Goal: Task Accomplishment & Management: Use online tool/utility

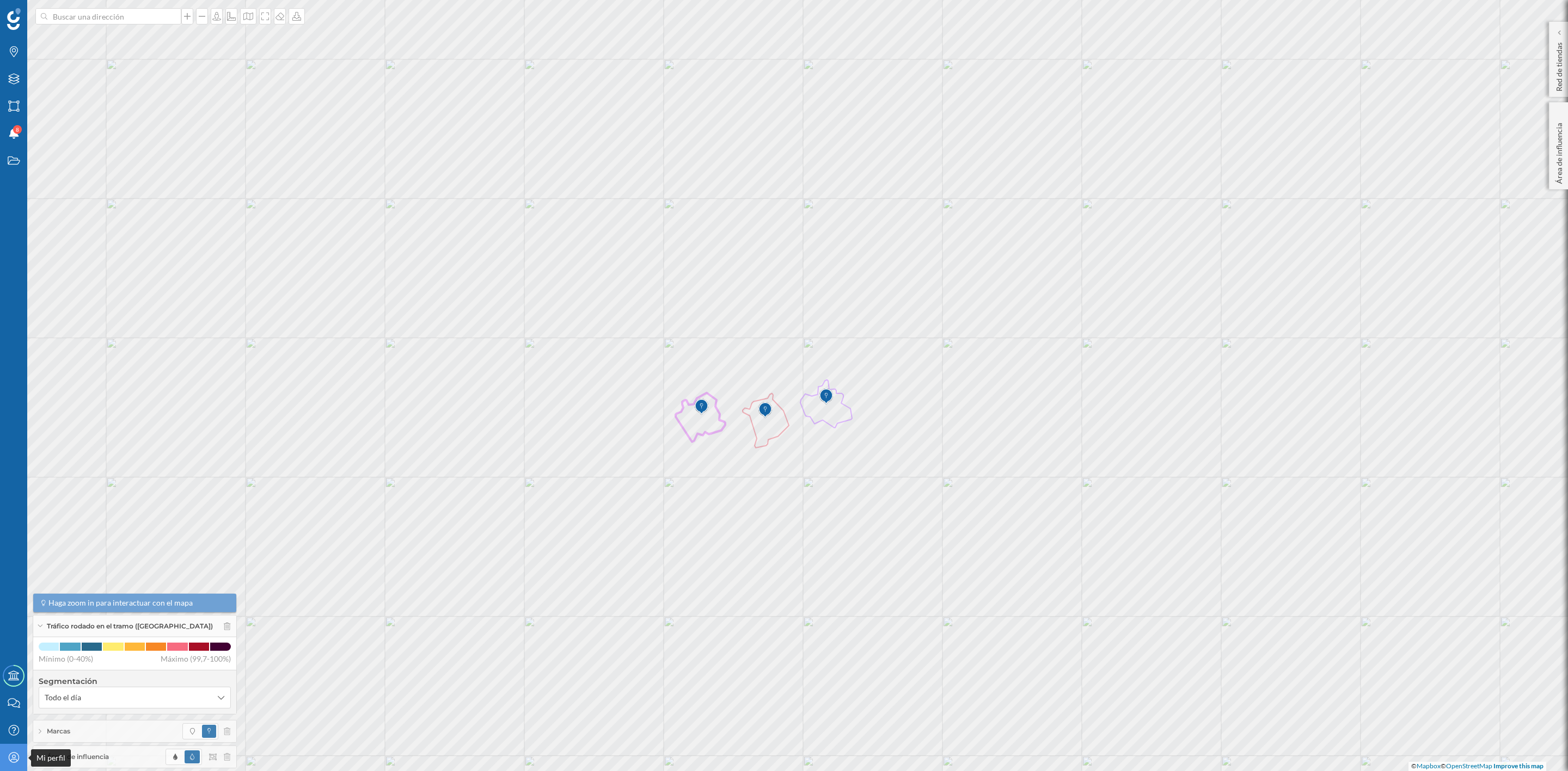
click at [15, 752] on icon "Mi perfil" at bounding box center [14, 758] width 13 height 11
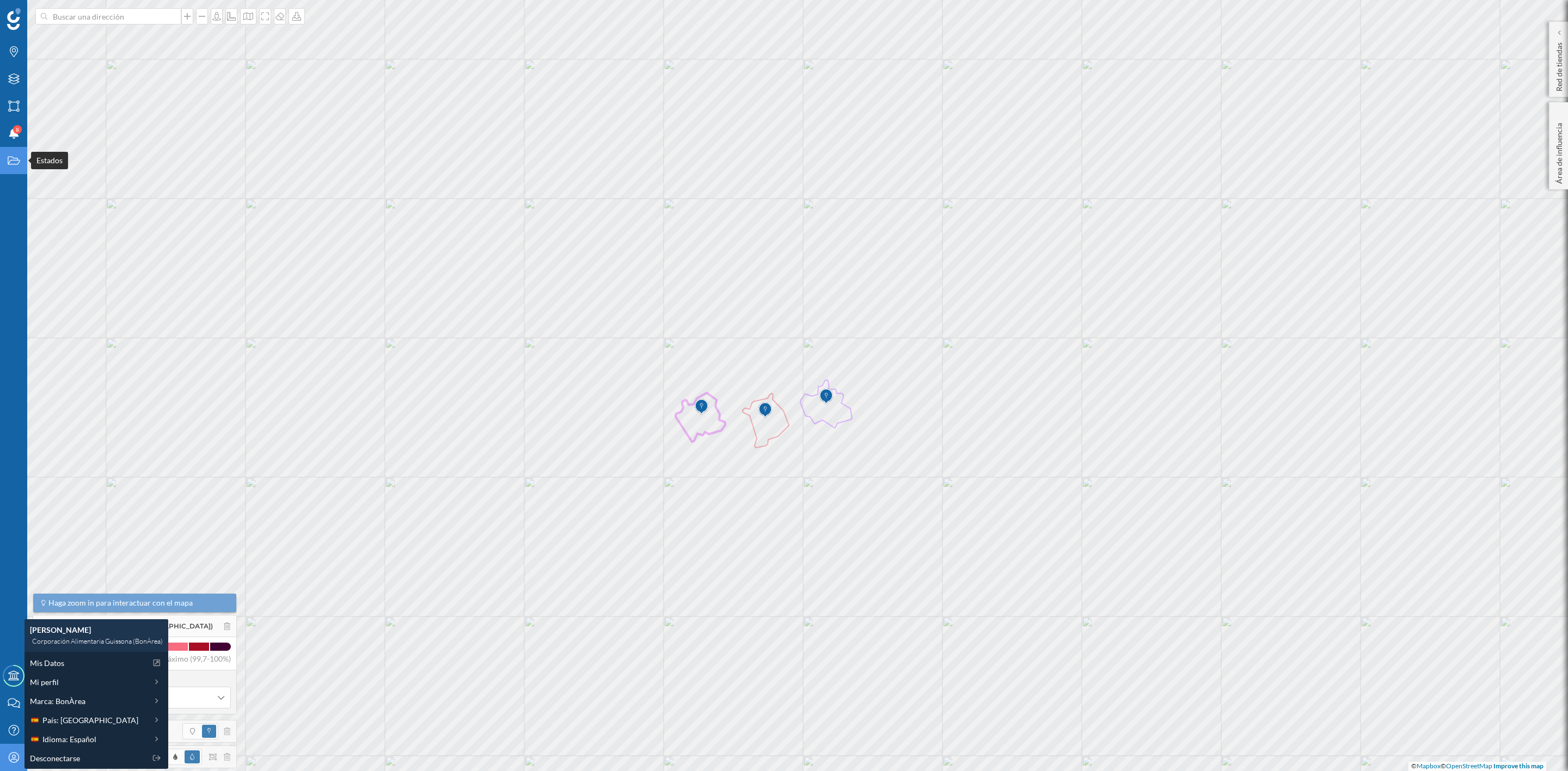
click at [9, 159] on icon "Estados" at bounding box center [14, 161] width 13 height 11
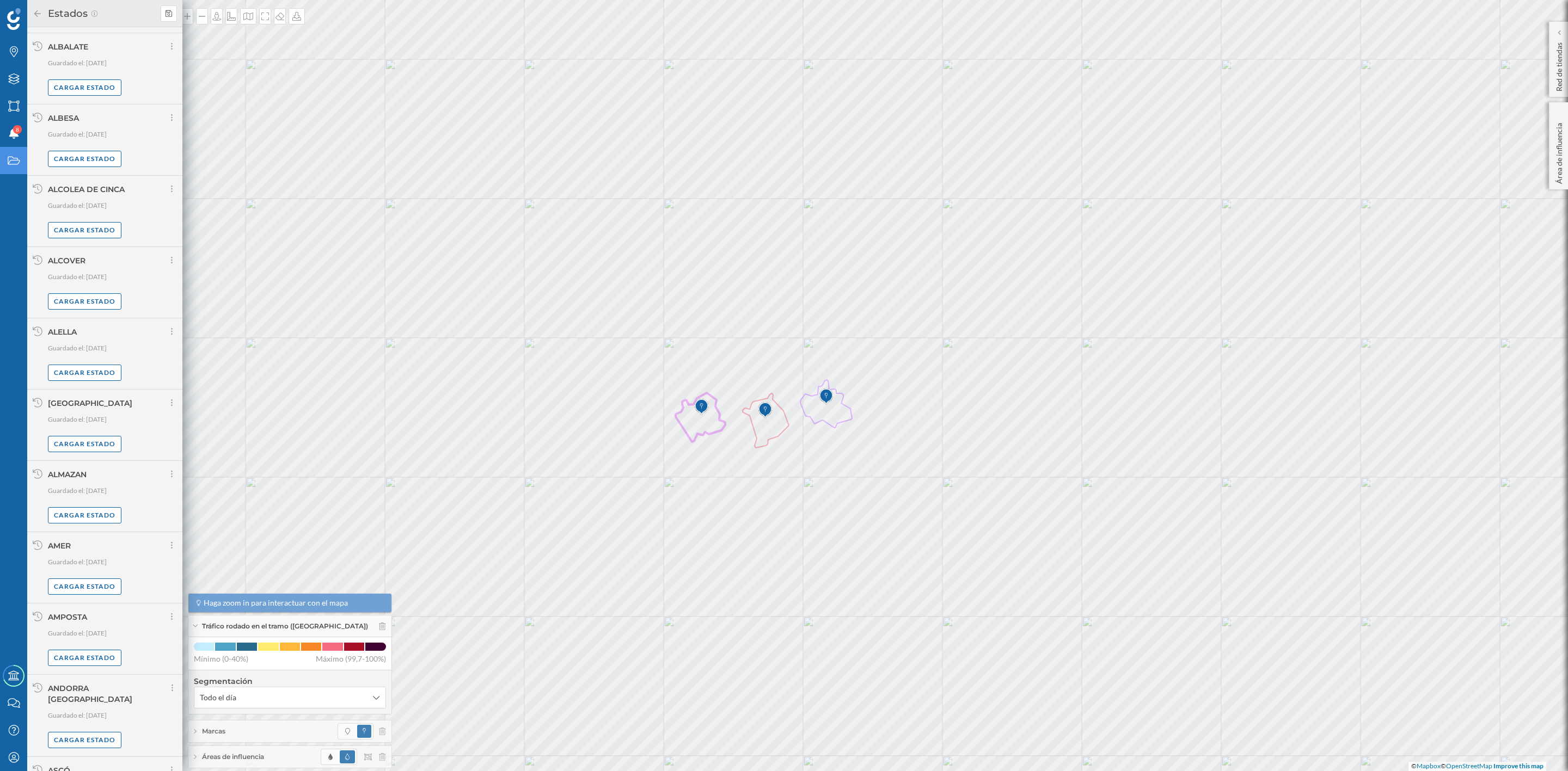
scroll to position [376, 0]
click at [90, 762] on div "Cargar más elementos" at bounding box center [104, 770] width 81 height 16
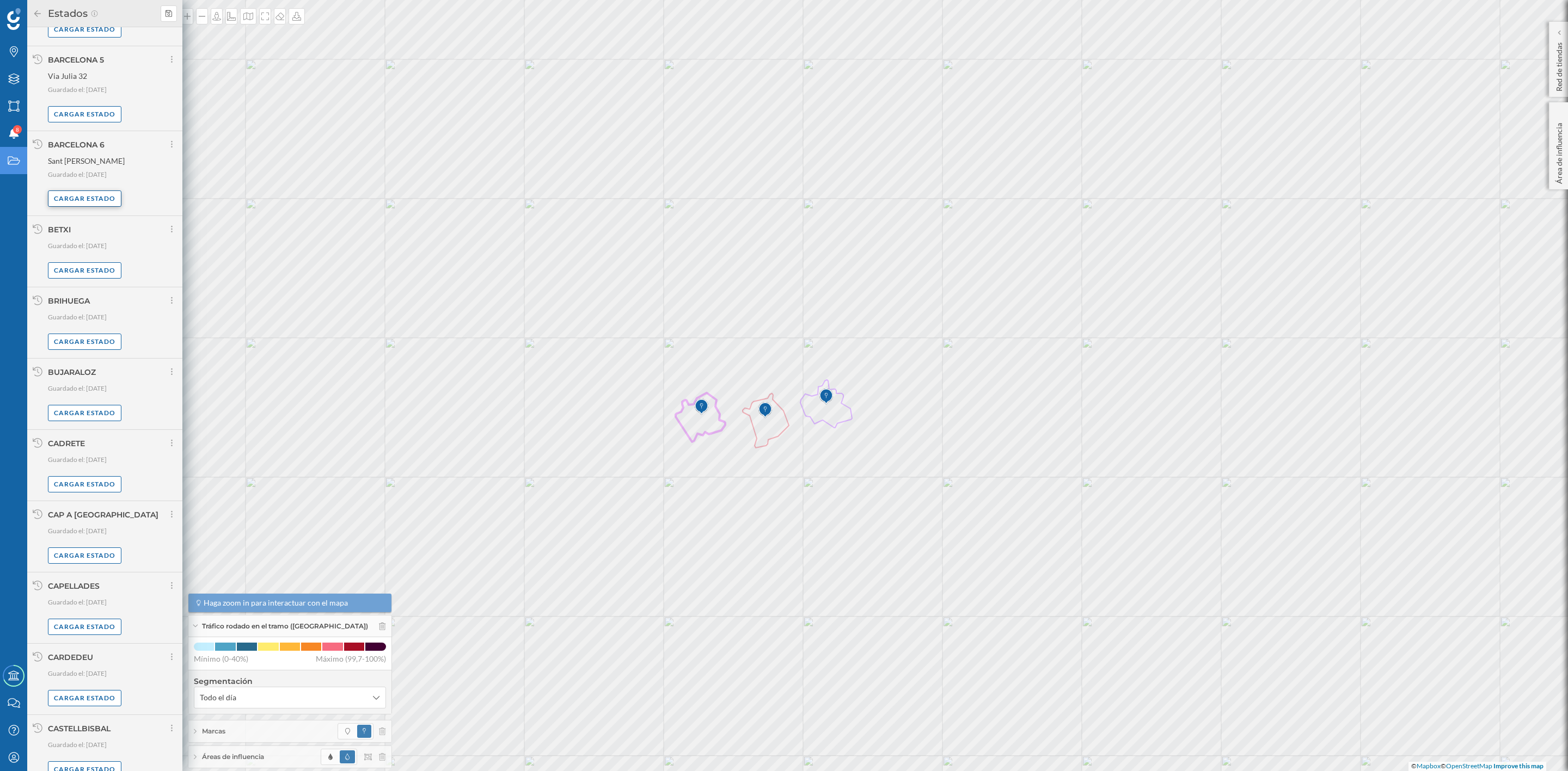
scroll to position [1531, 0]
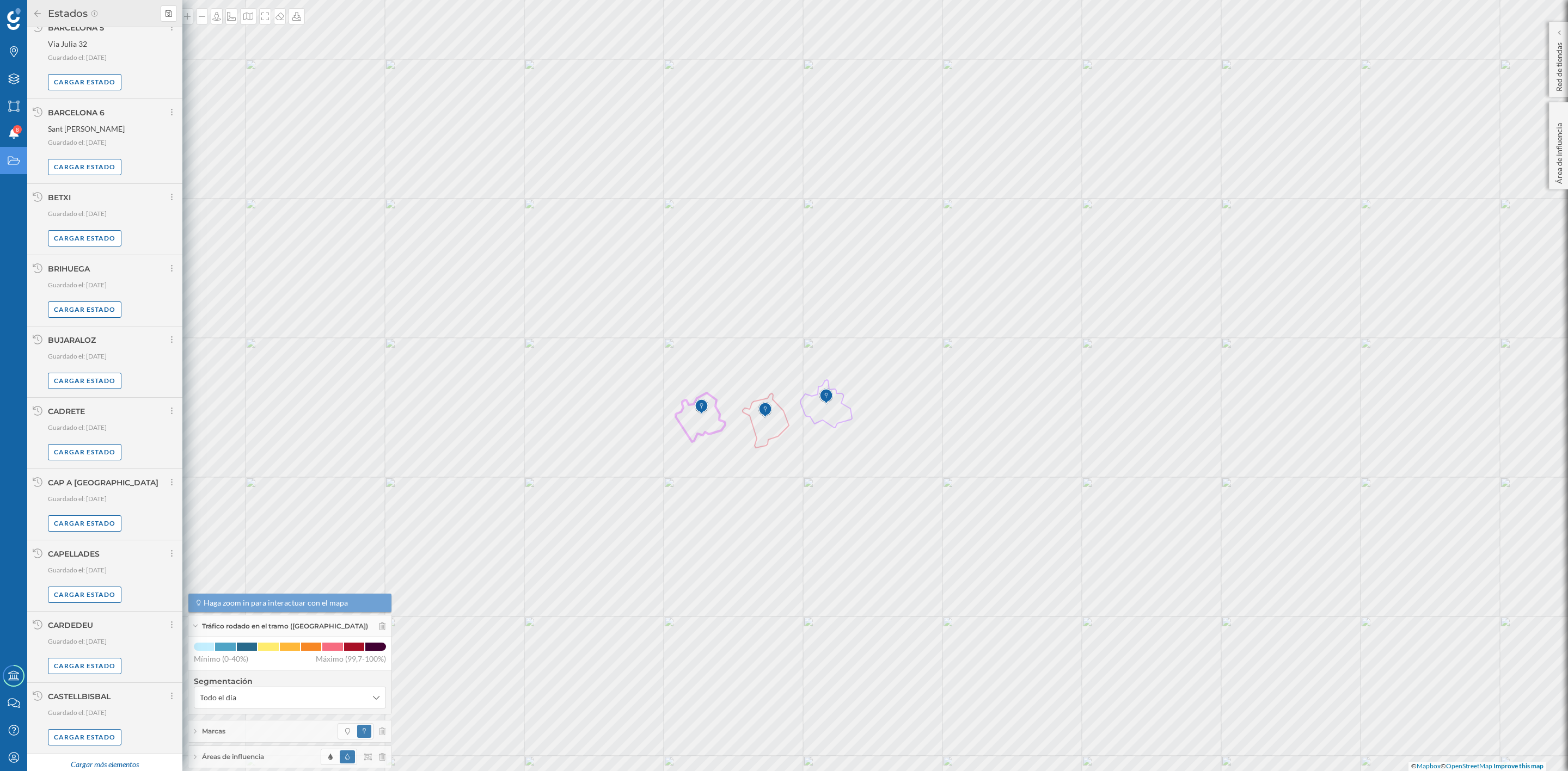
click at [379, 628] on div "Tráfico rodado en el tramo ([GEOGRAPHIC_DATA])" at bounding box center [290, 626] width 203 height 22
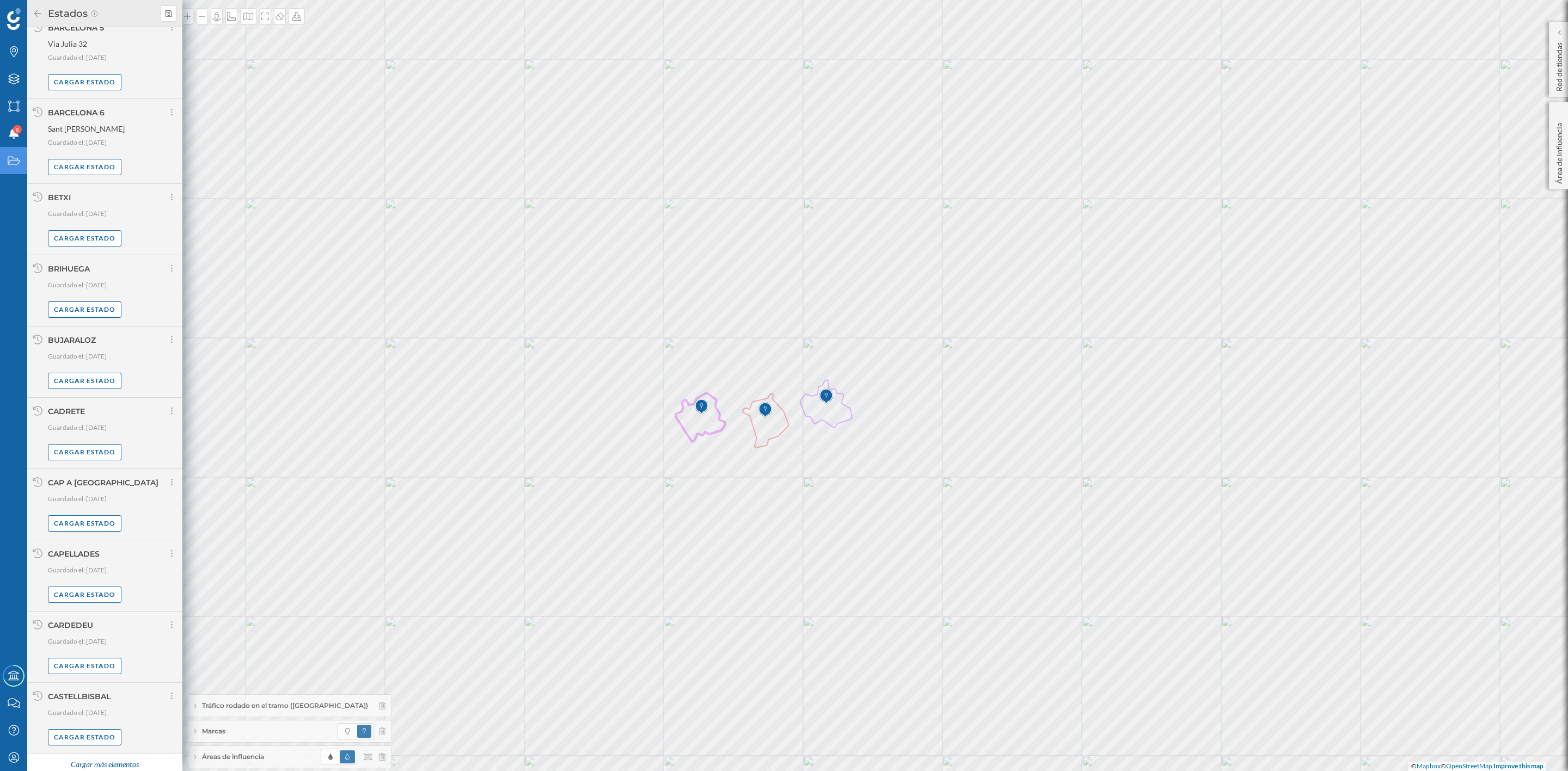
click at [33, 13] on icon at bounding box center [38, 13] width 10 height 7
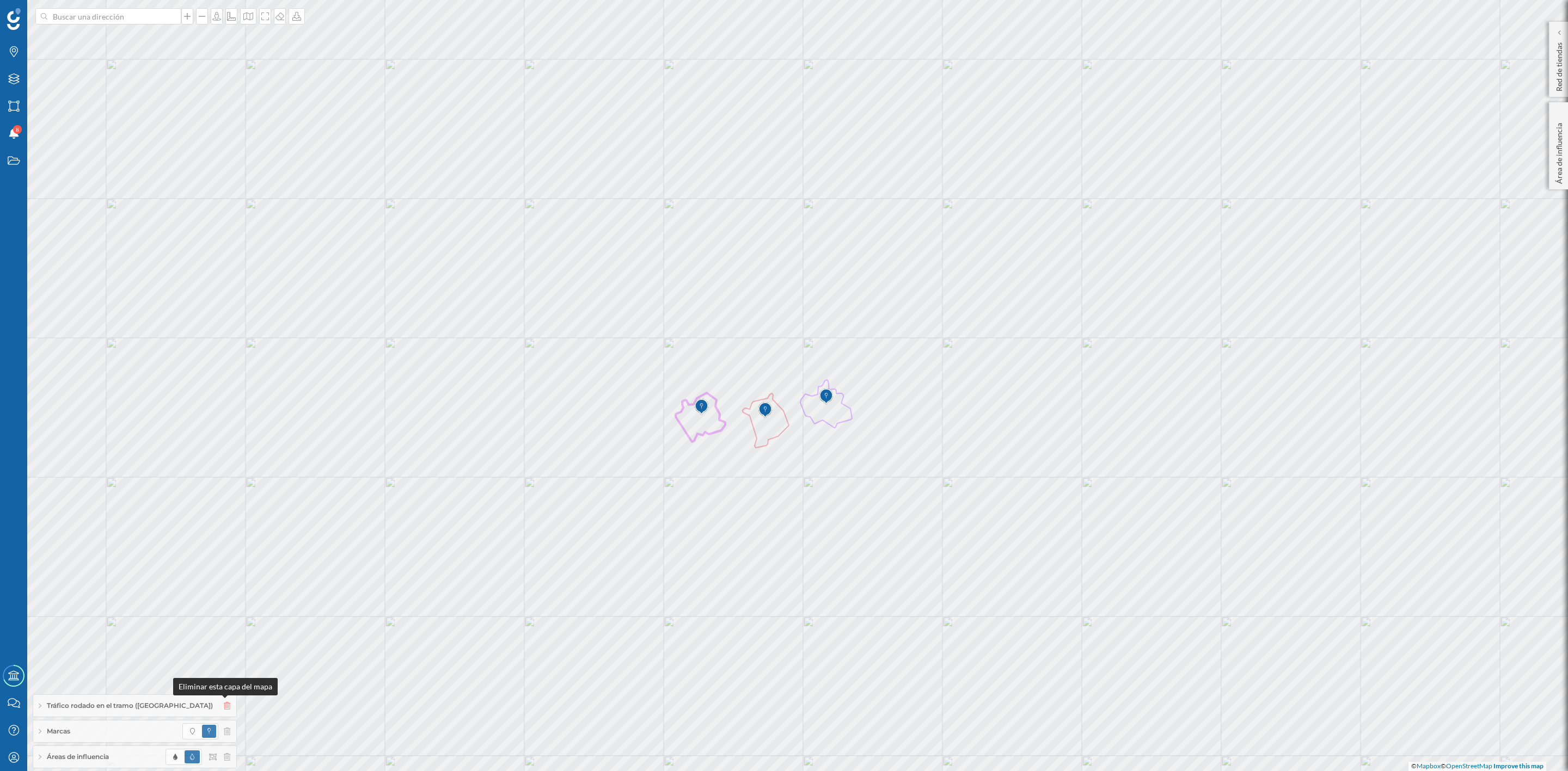
click at [226, 702] on icon at bounding box center [227, 705] width 7 height 7
click at [170, 754] on icon at bounding box center [172, 757] width 4 height 7
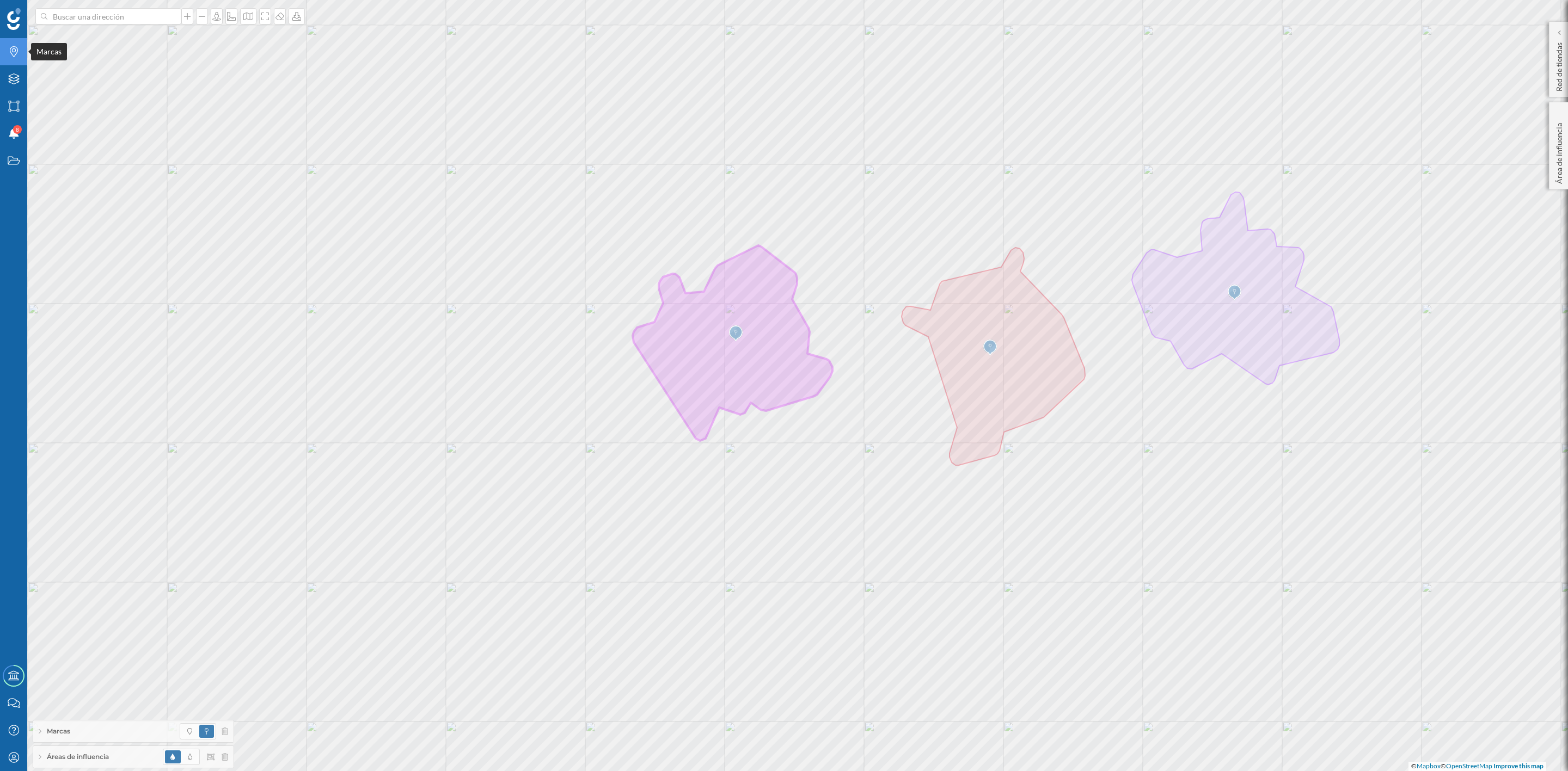
click at [15, 53] on icon "Marcas" at bounding box center [14, 52] width 13 height 11
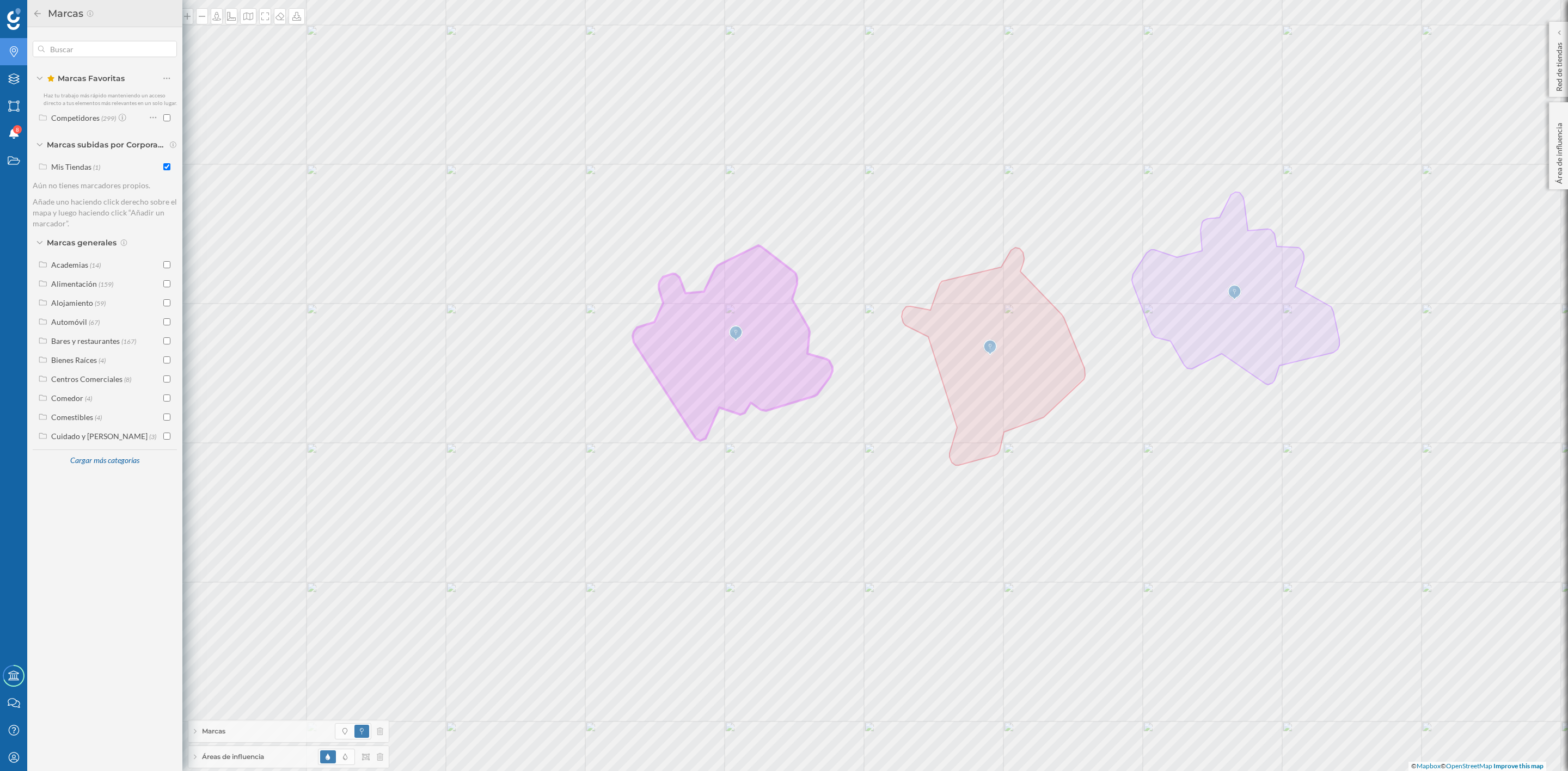
click at [15, 52] on icon "Marcas" at bounding box center [14, 52] width 13 height 11
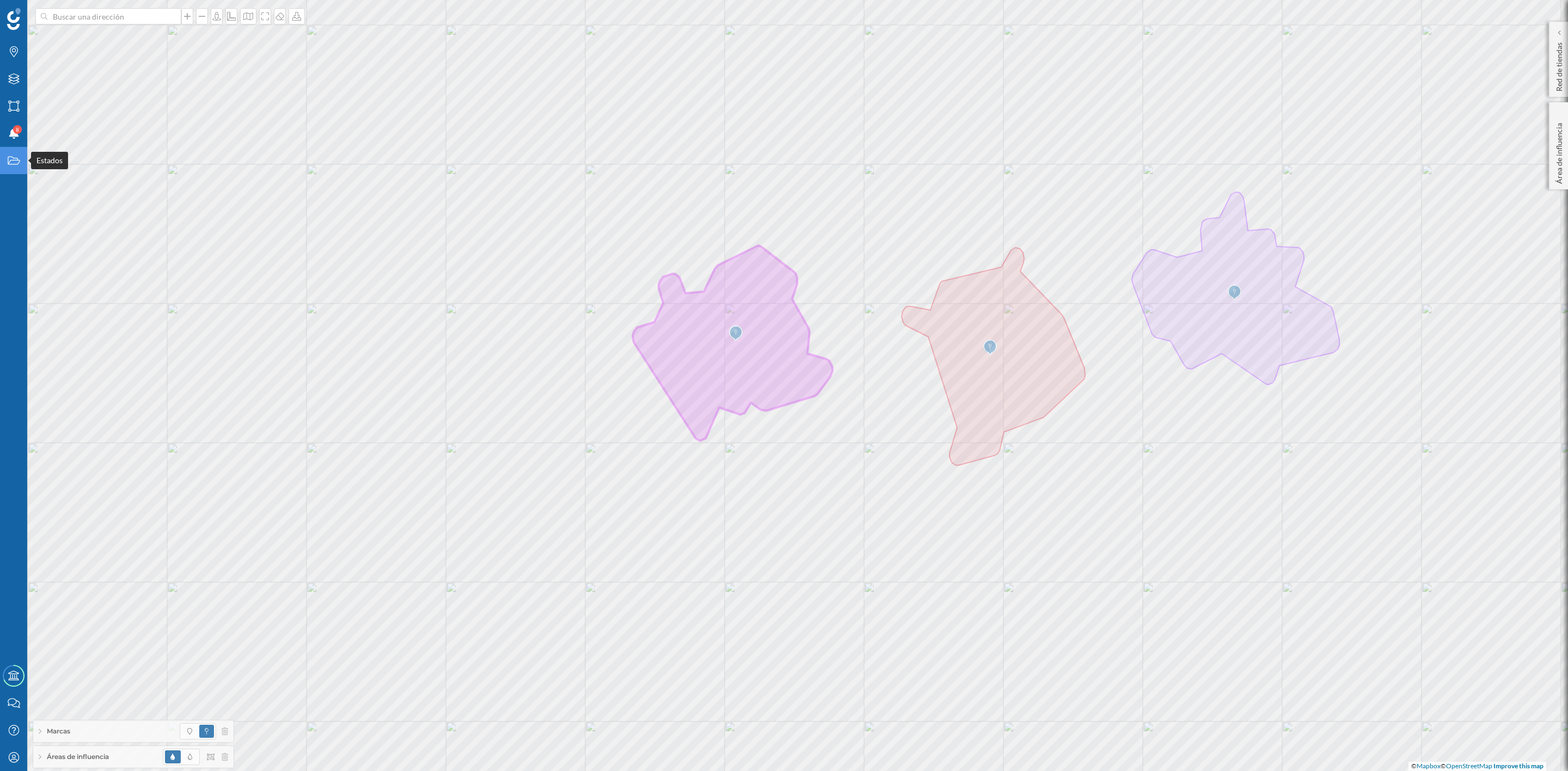
click at [20, 153] on div "Estados" at bounding box center [13, 161] width 27 height 27
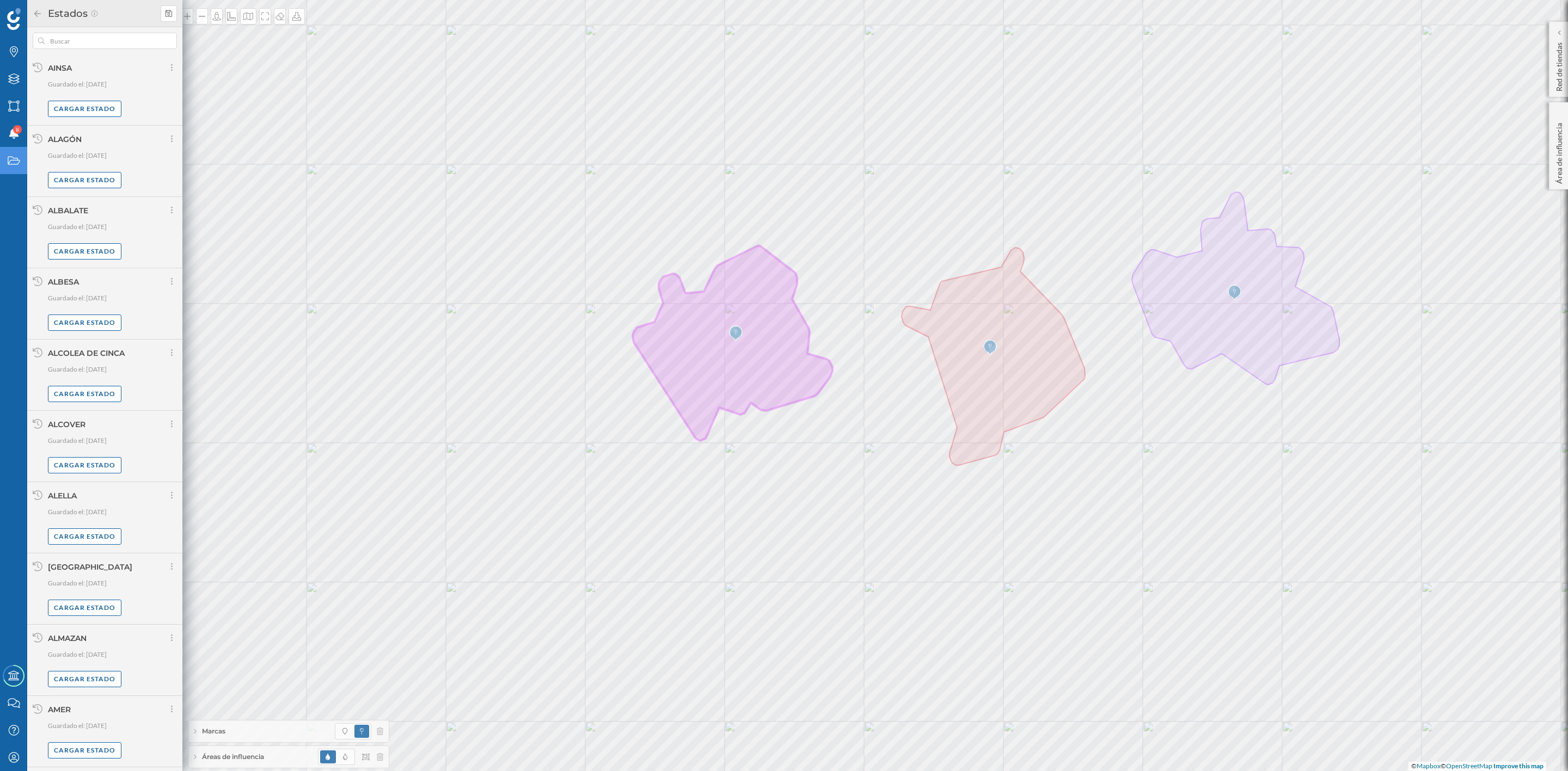
scroll to position [376, 0]
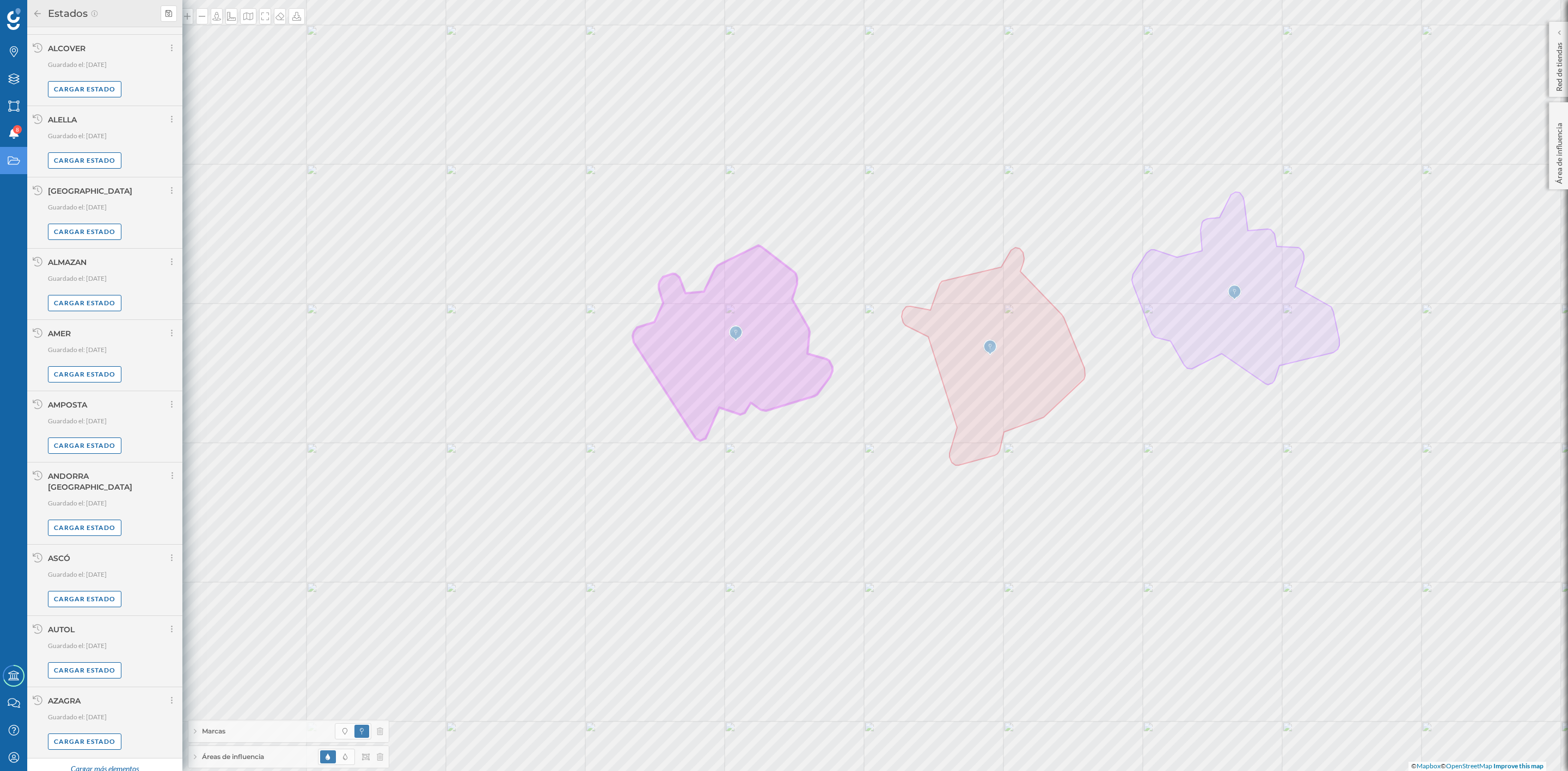
click at [93, 762] on div "Cargar más elementos" at bounding box center [104, 770] width 81 height 16
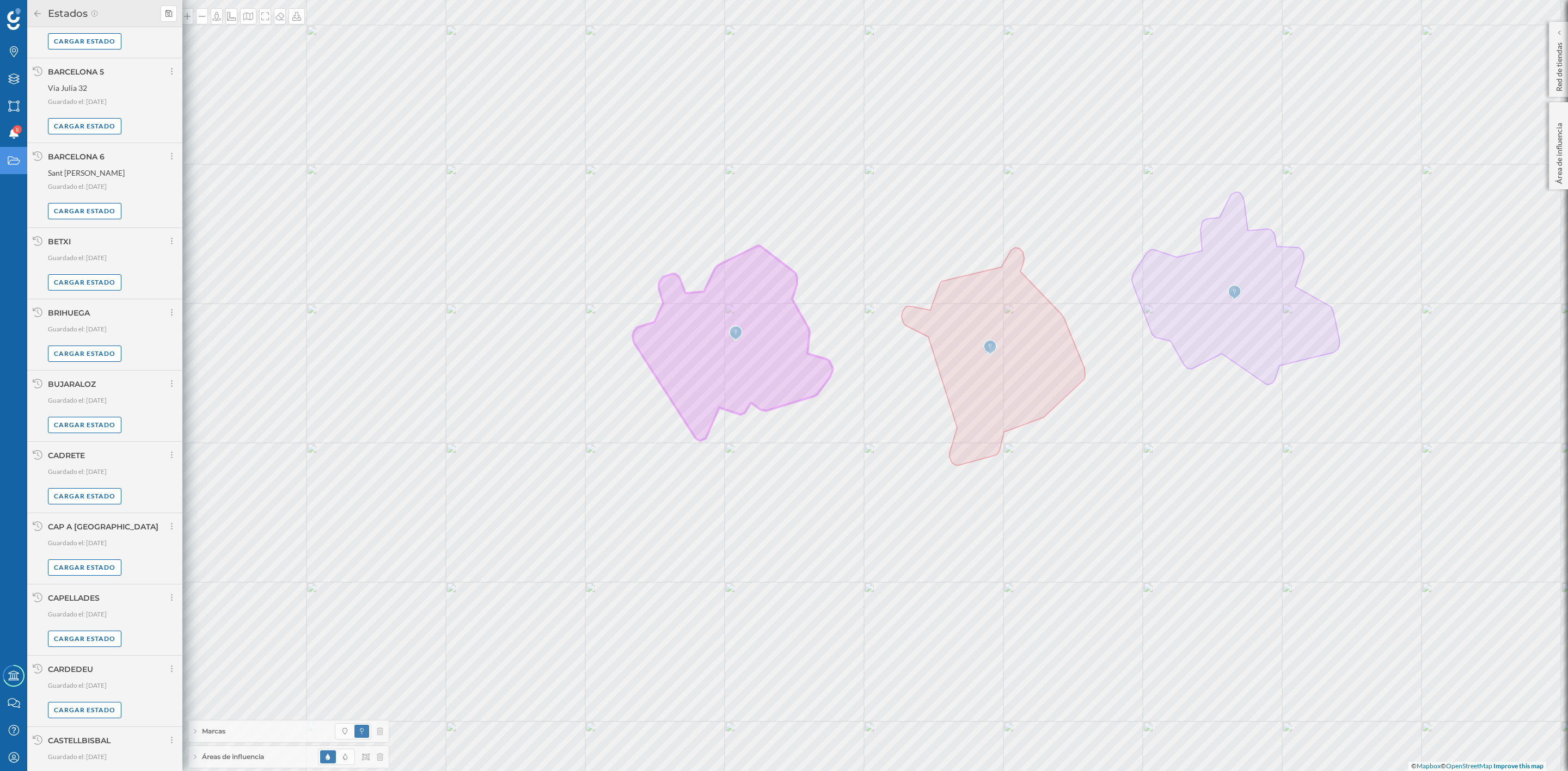
scroll to position [1531, 0]
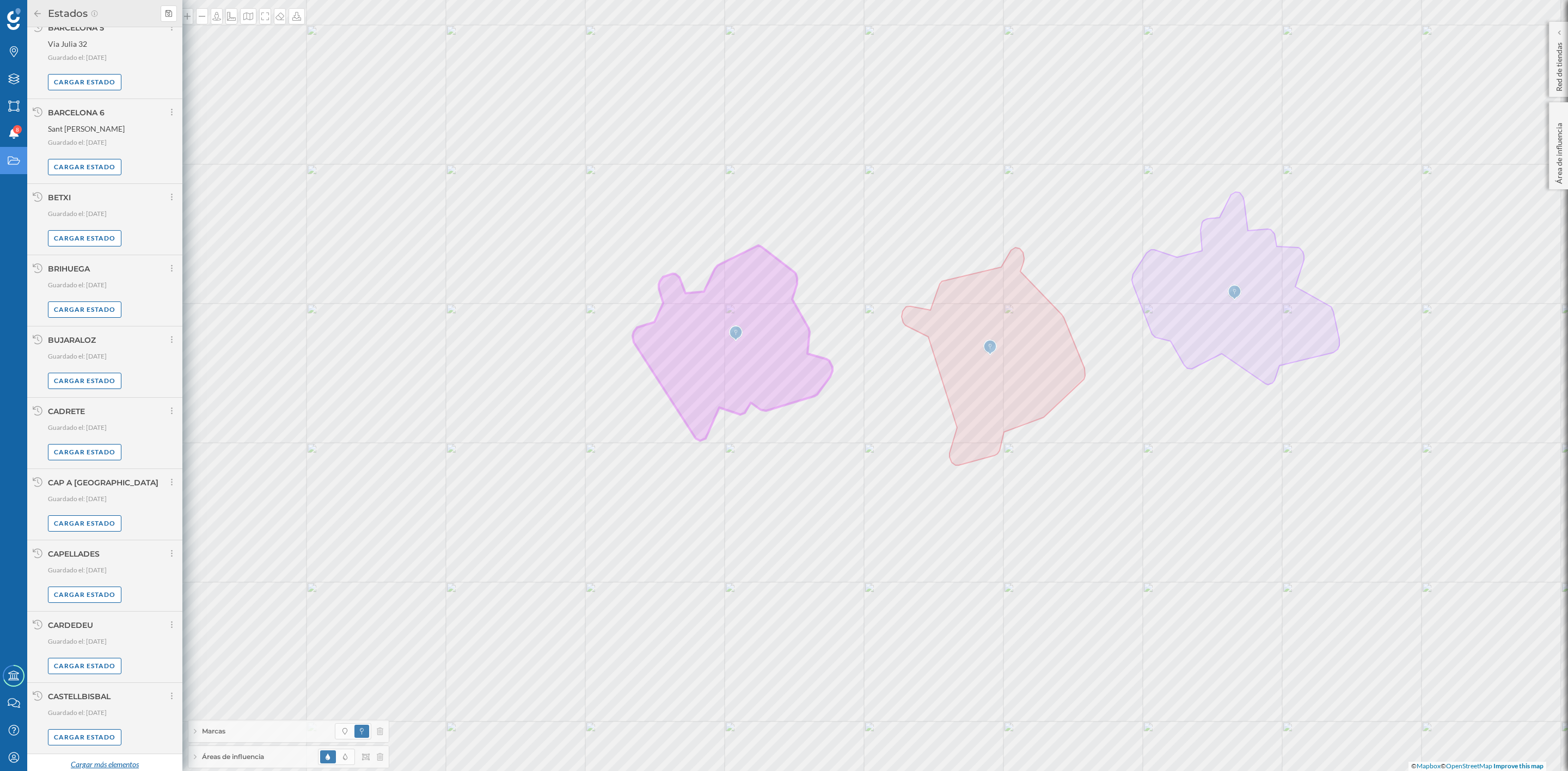
click at [123, 757] on div "Cargar más elementos" at bounding box center [104, 765] width 81 height 16
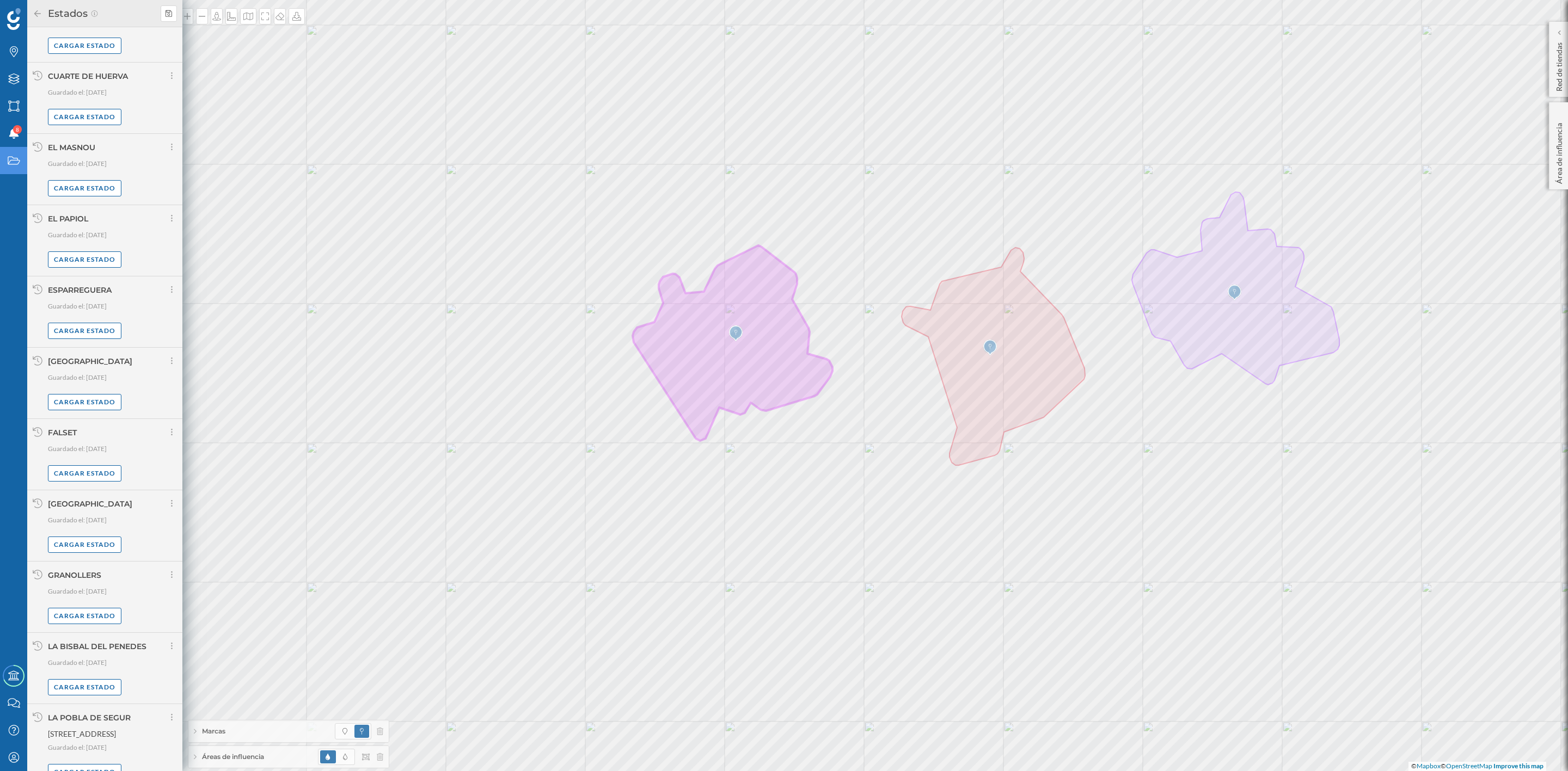
scroll to position [2655, 0]
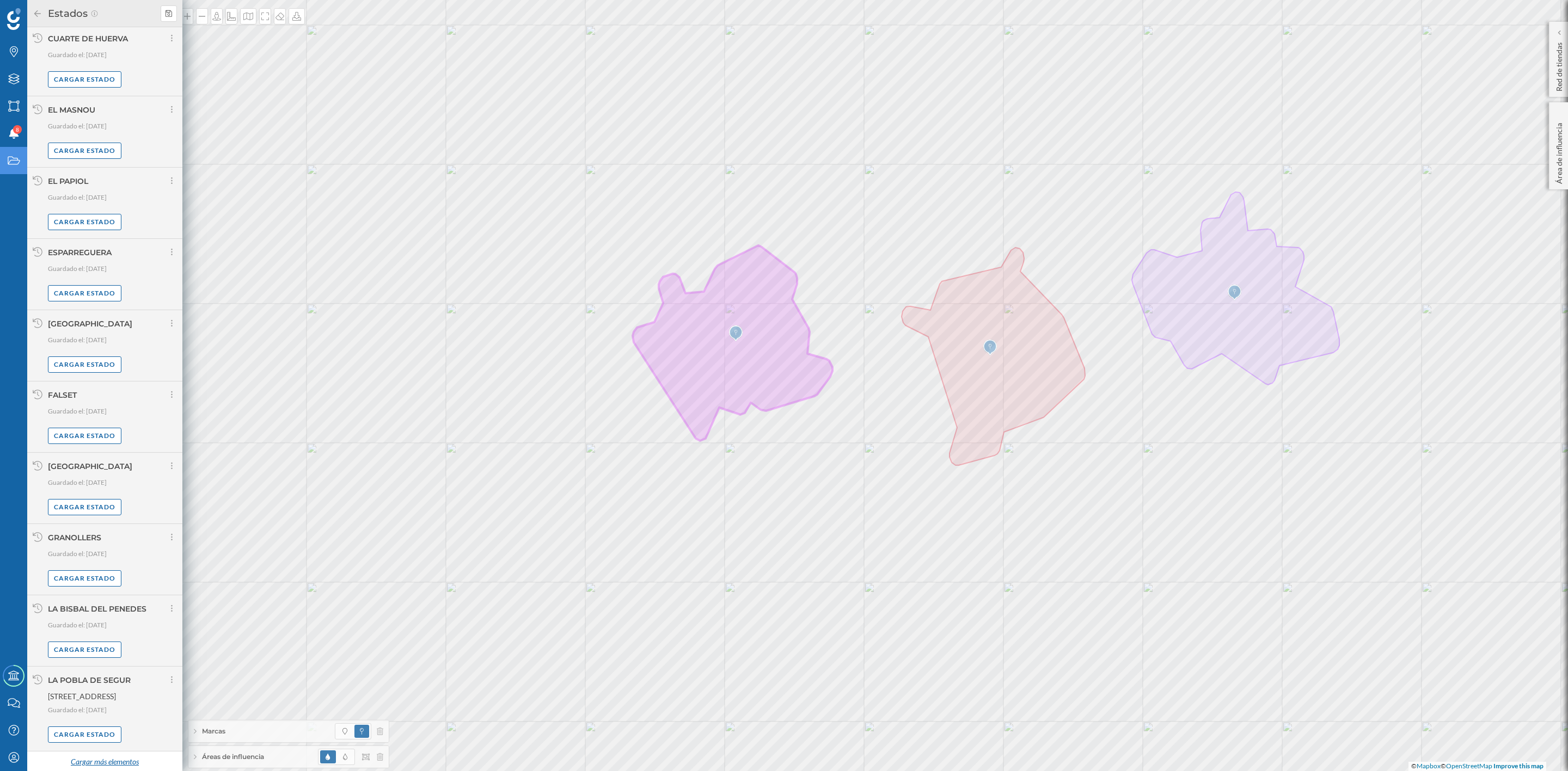
click at [90, 760] on div "Cargar más elementos" at bounding box center [104, 762] width 81 height 16
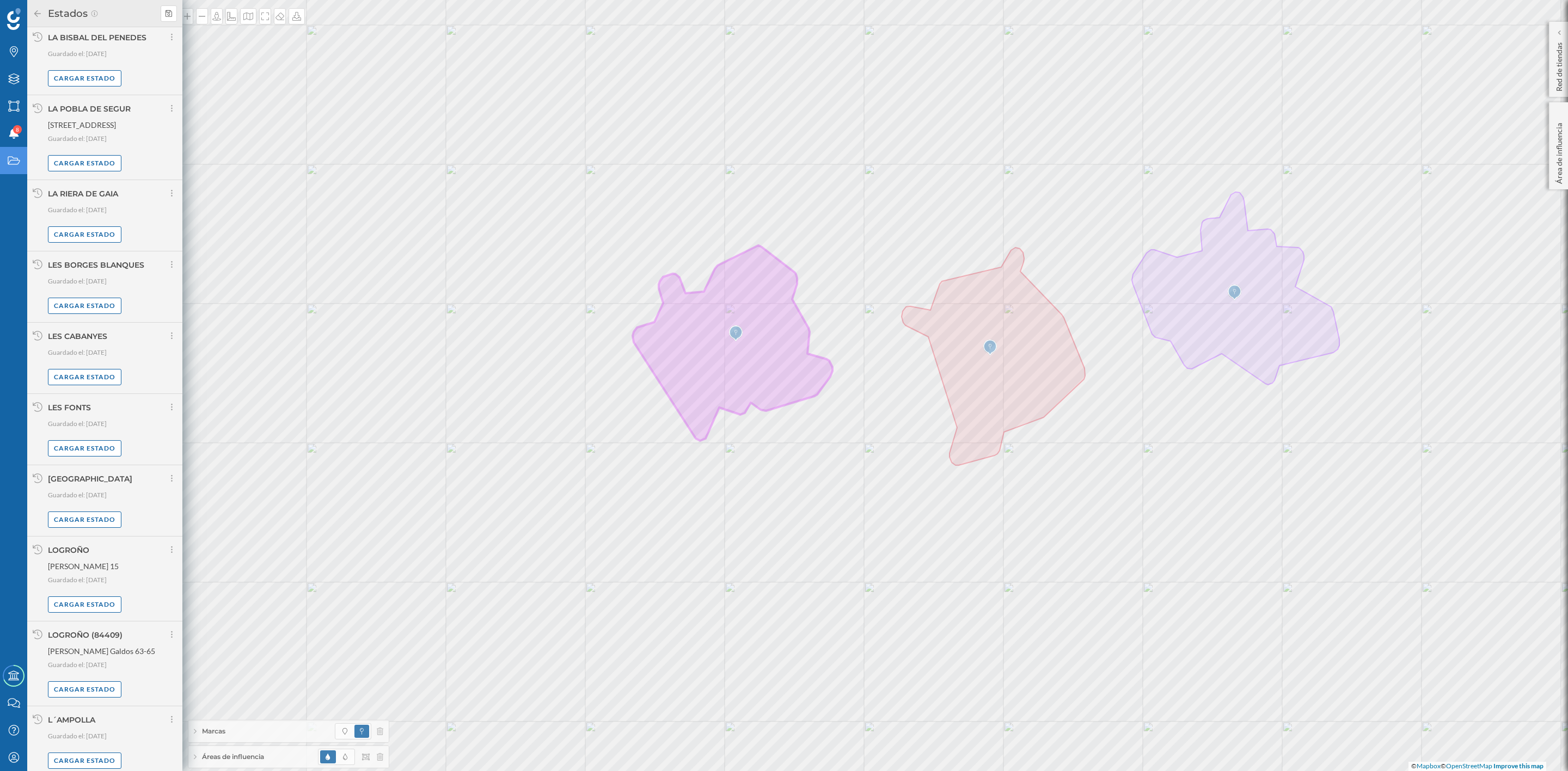
scroll to position [3797, 0]
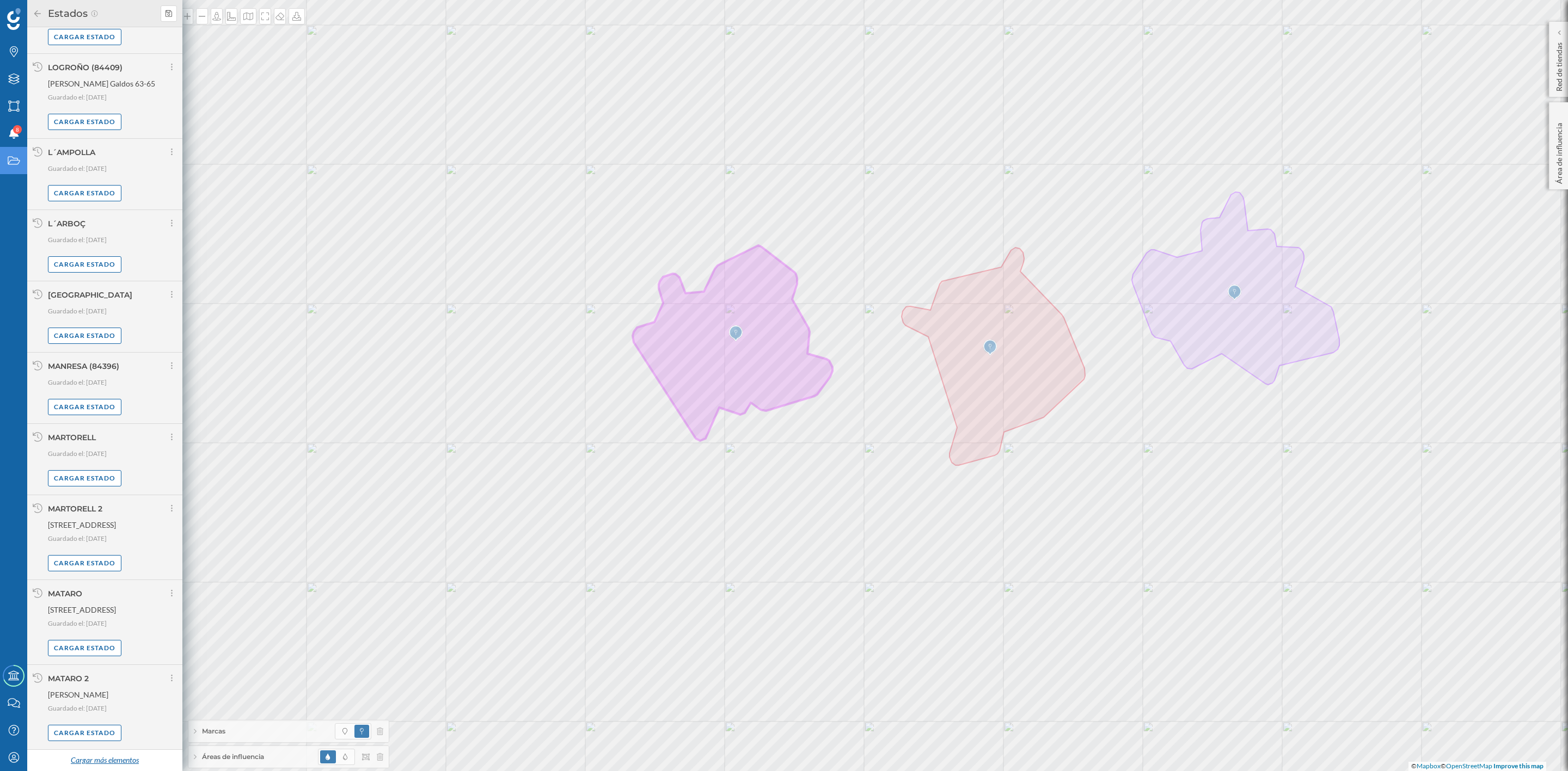
click at [90, 762] on div "Cargar más elementos" at bounding box center [104, 761] width 81 height 16
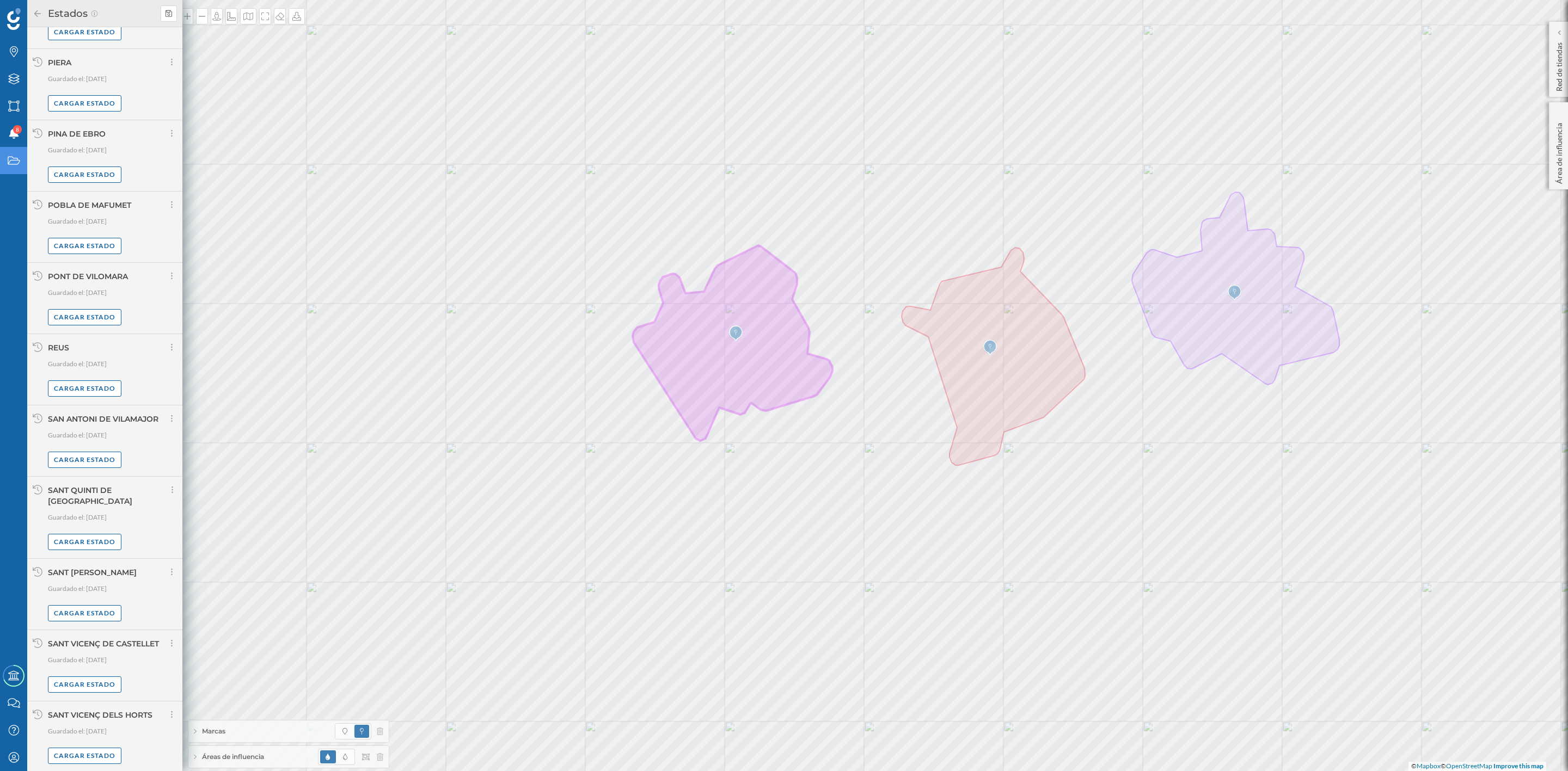
scroll to position [4914, 0]
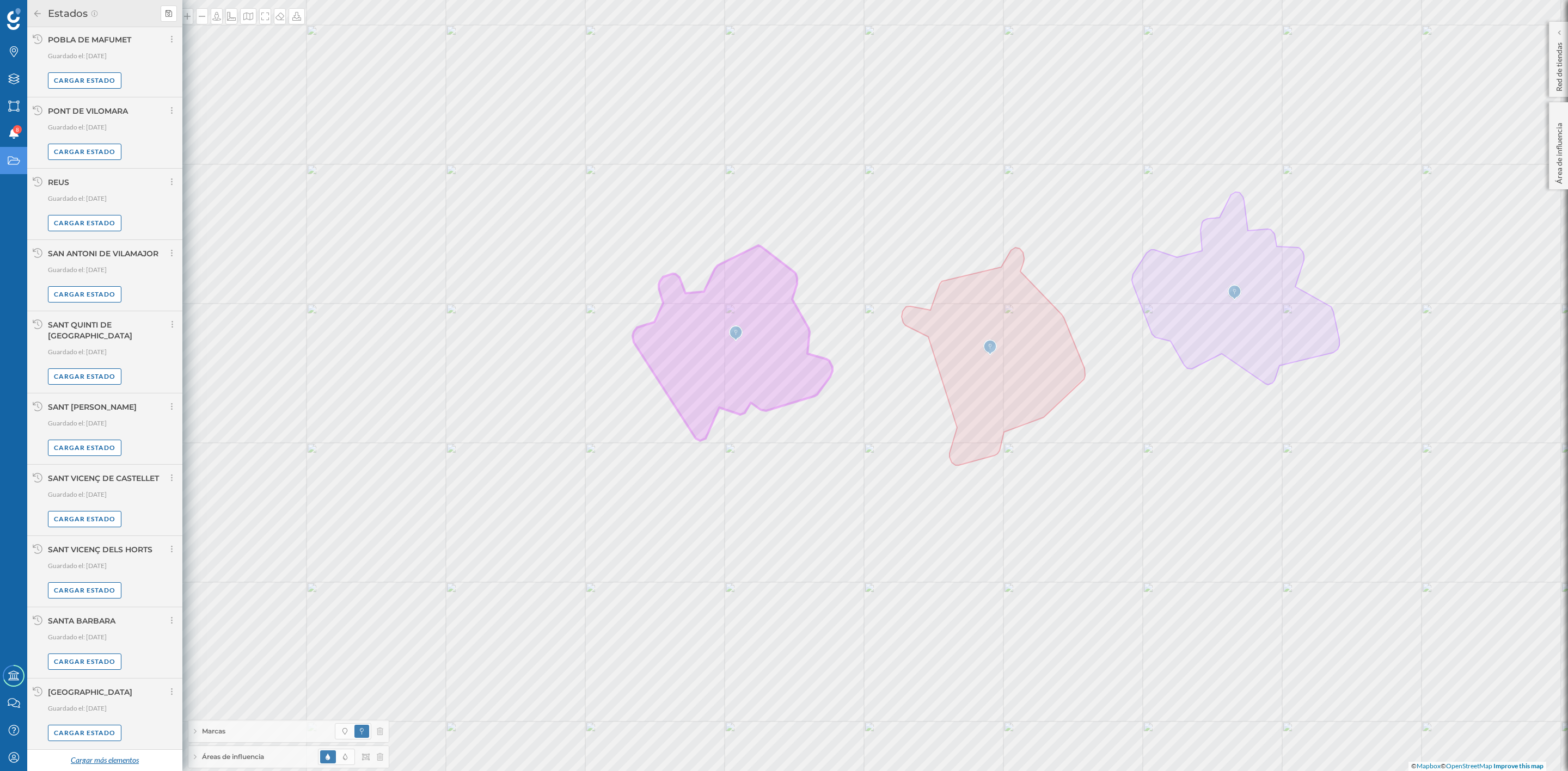
click at [113, 761] on div "Cargar más elementos" at bounding box center [104, 761] width 81 height 16
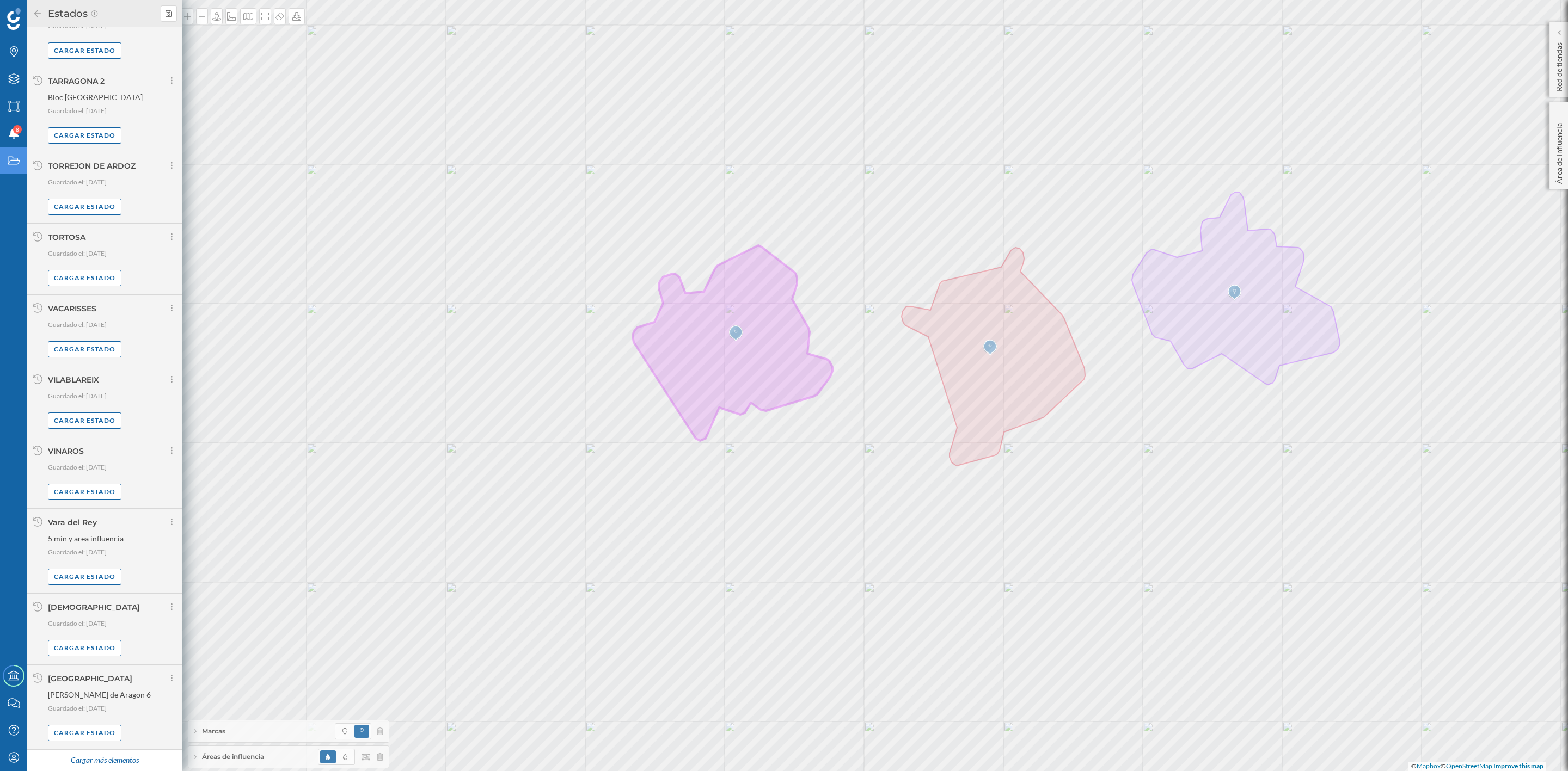
scroll to position [6041, 0]
click at [120, 763] on div "Cargar más elementos" at bounding box center [104, 761] width 81 height 16
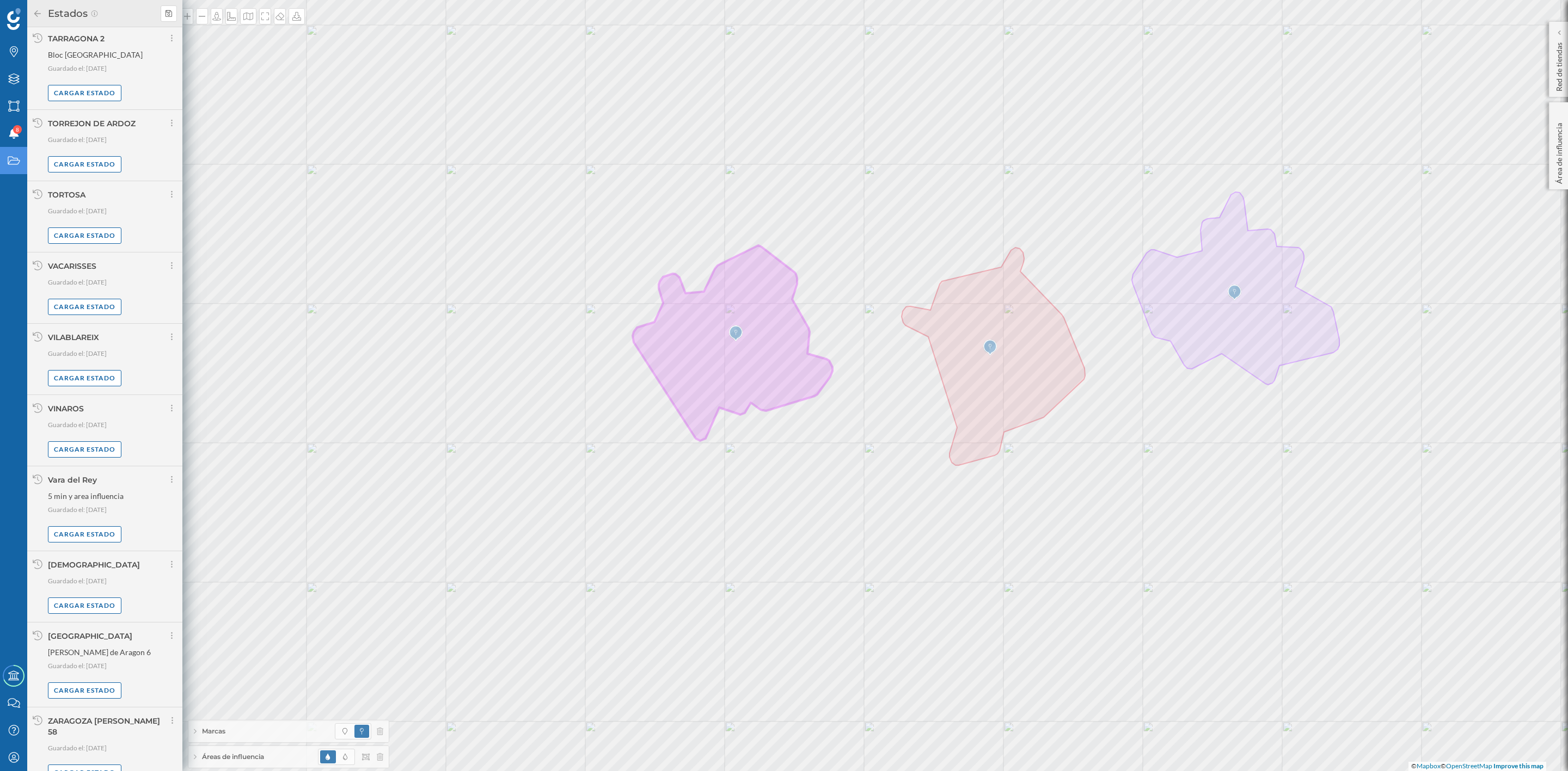
scroll to position [6244, 0]
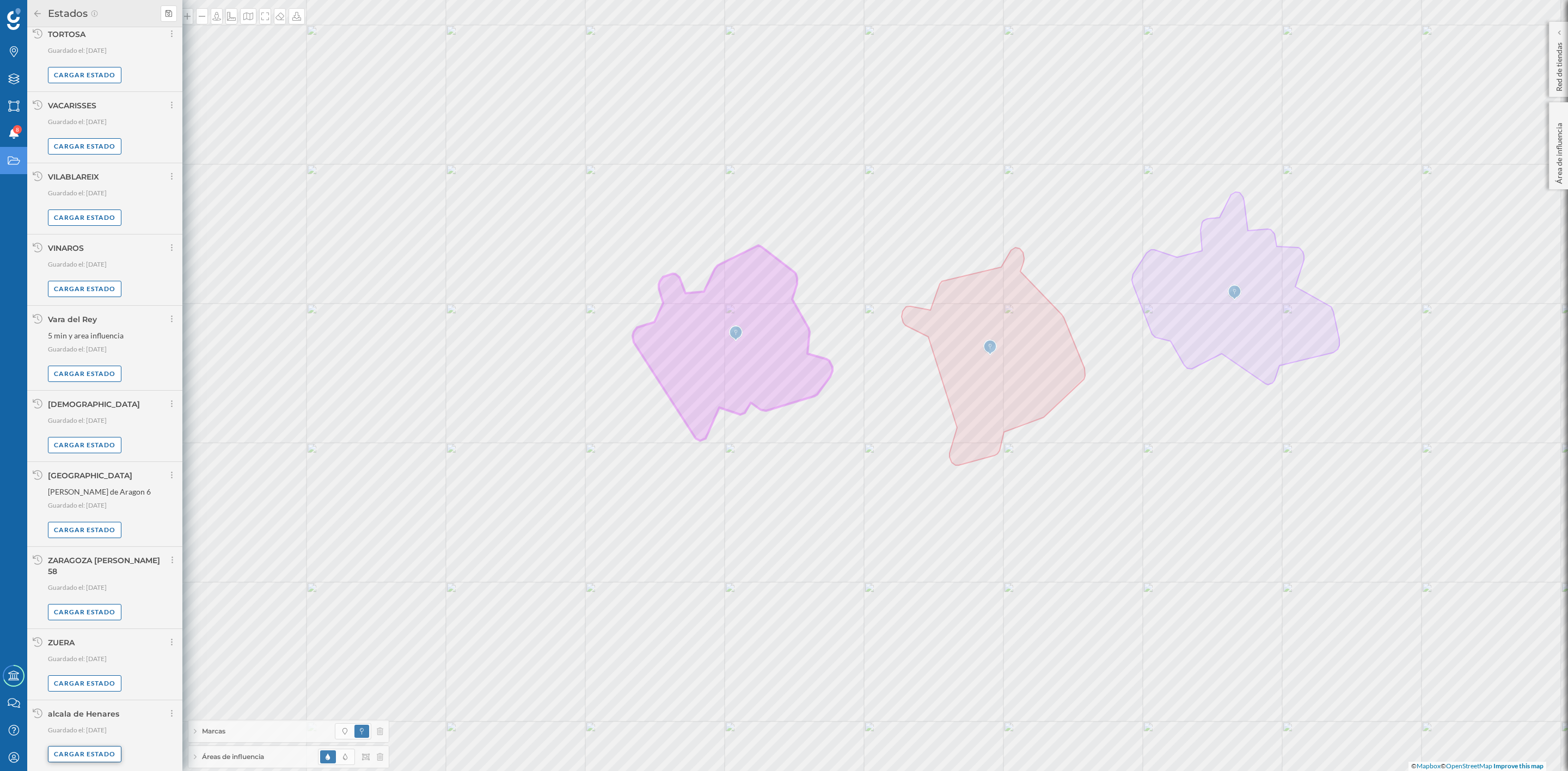
click at [84, 752] on div "Cargar estado" at bounding box center [84, 754] width 73 height 16
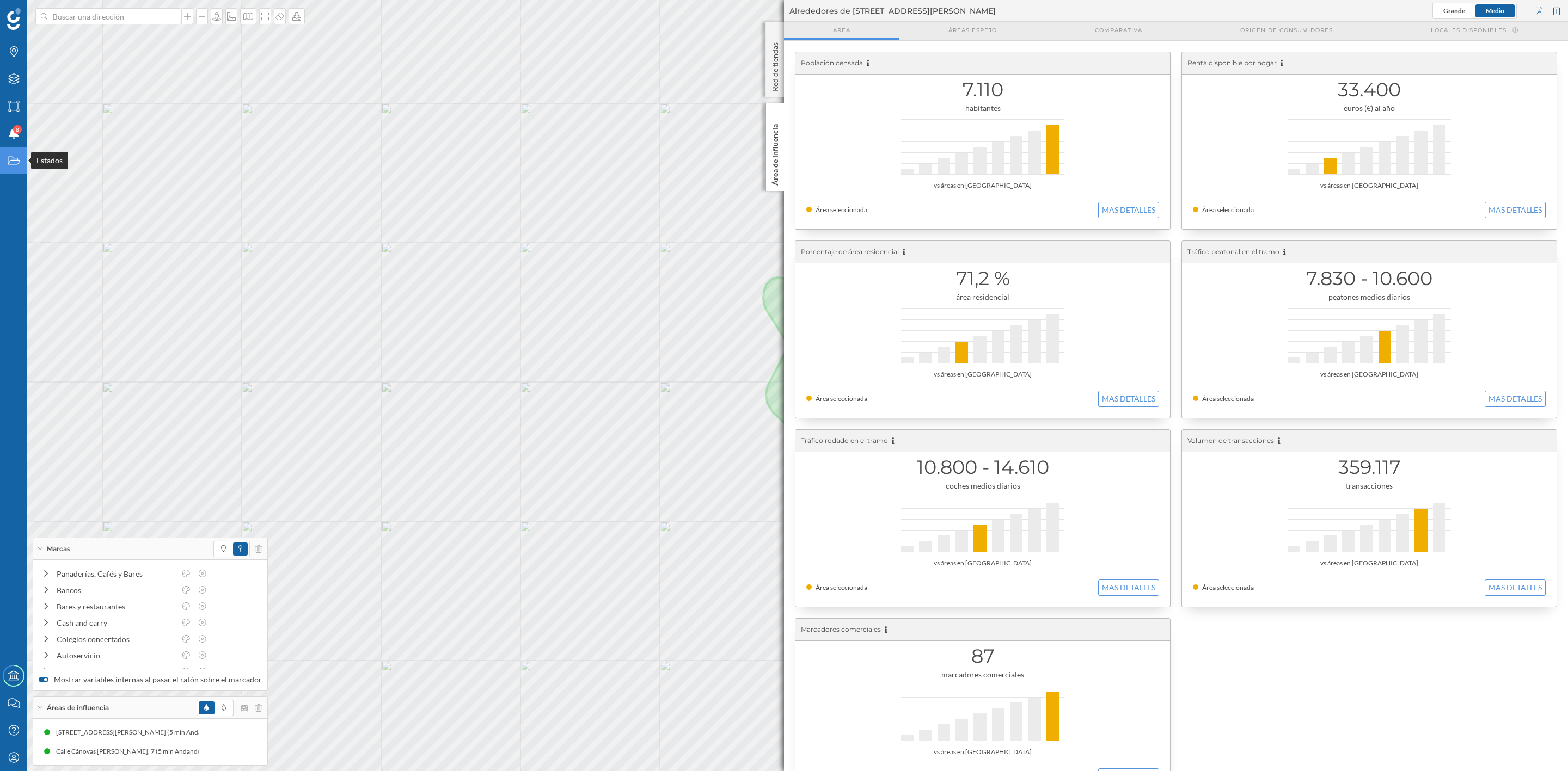
click at [5, 153] on div "Estados" at bounding box center [13, 161] width 27 height 27
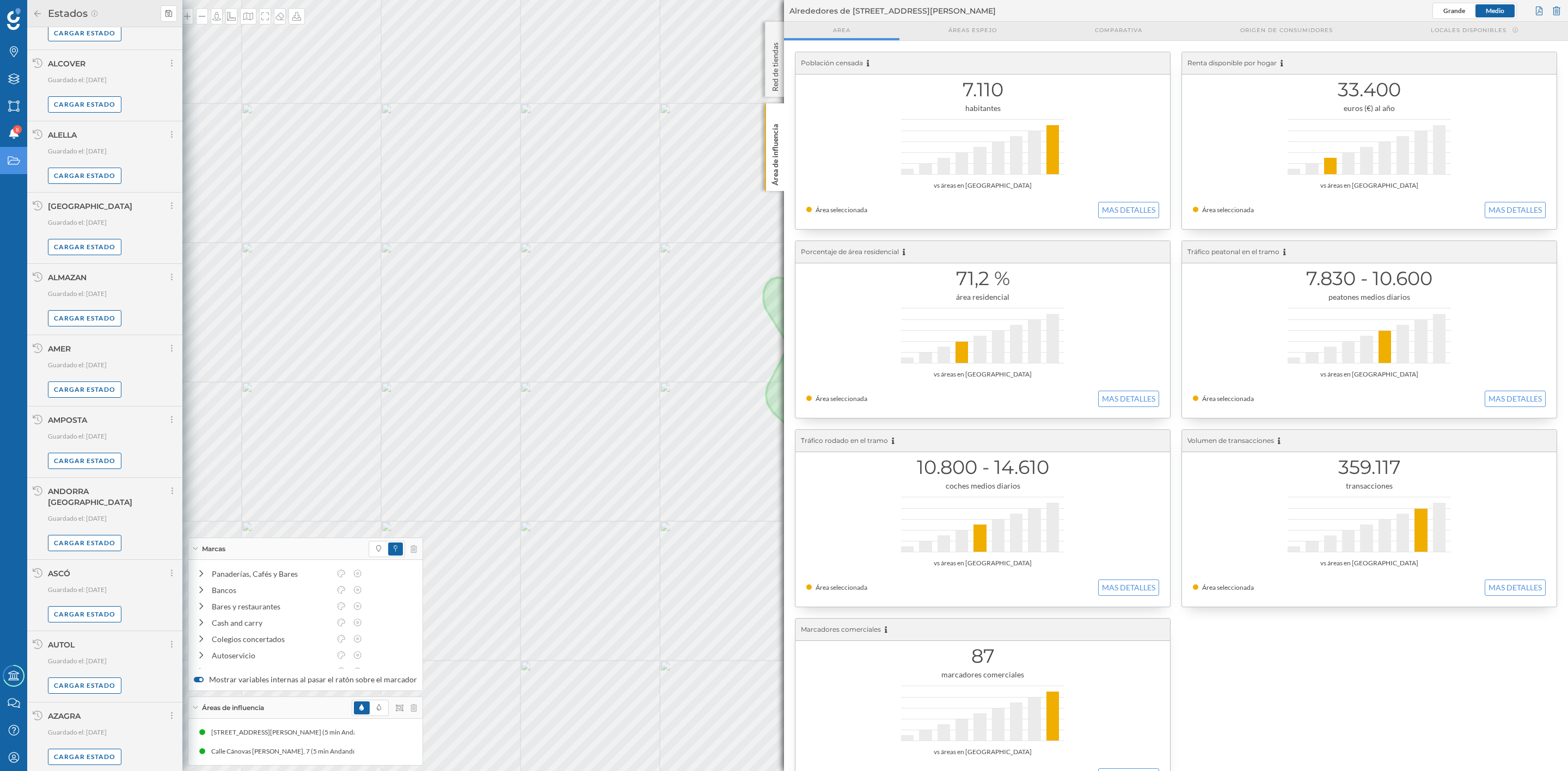
scroll to position [376, 0]
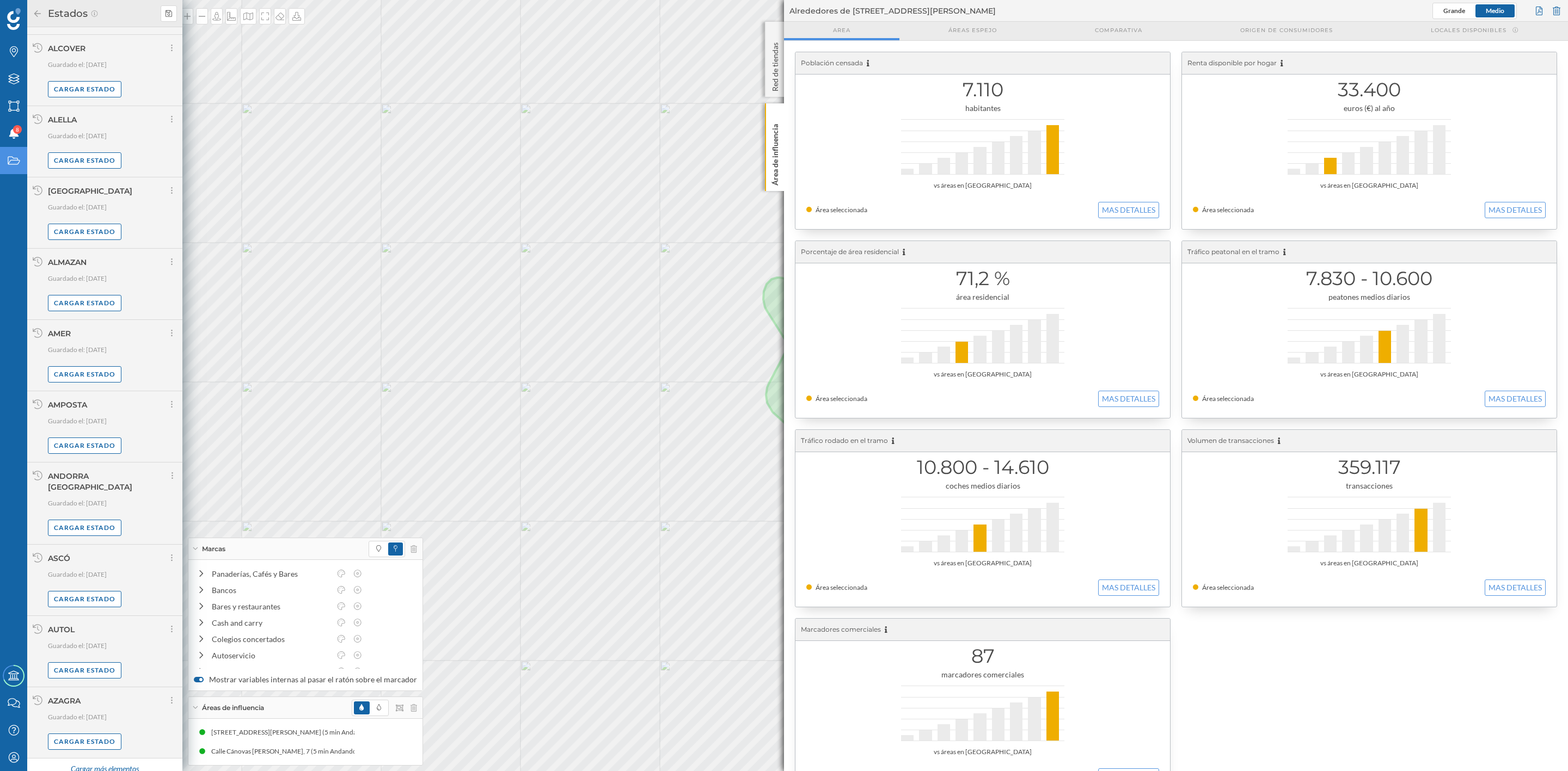
click at [85, 762] on div "Cargar más elementos" at bounding box center [104, 770] width 81 height 16
click at [77, 757] on div "Cargar más elementos" at bounding box center [104, 765] width 81 height 16
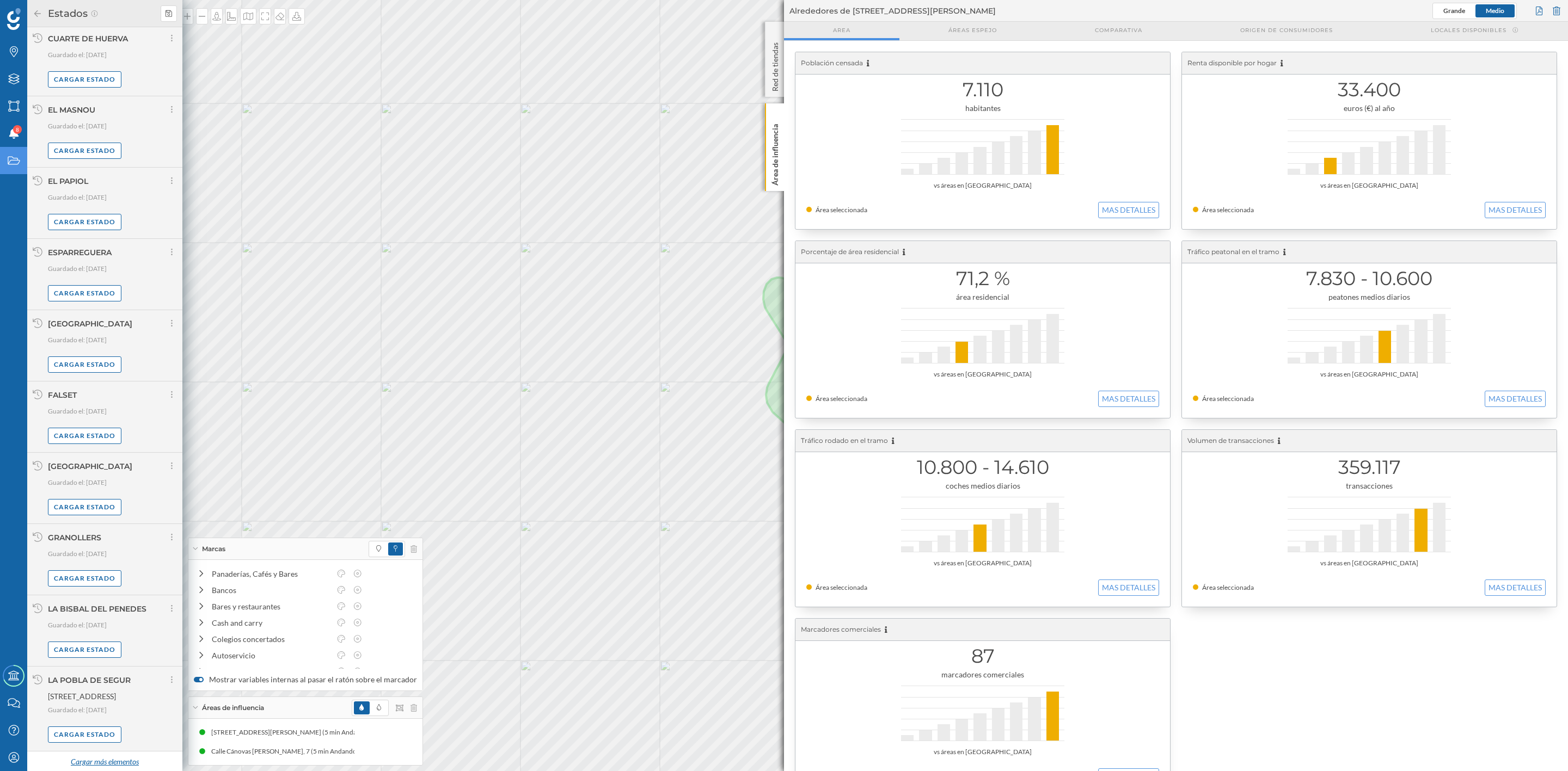
click at [102, 756] on div "Cargar más elementos" at bounding box center [104, 762] width 81 height 16
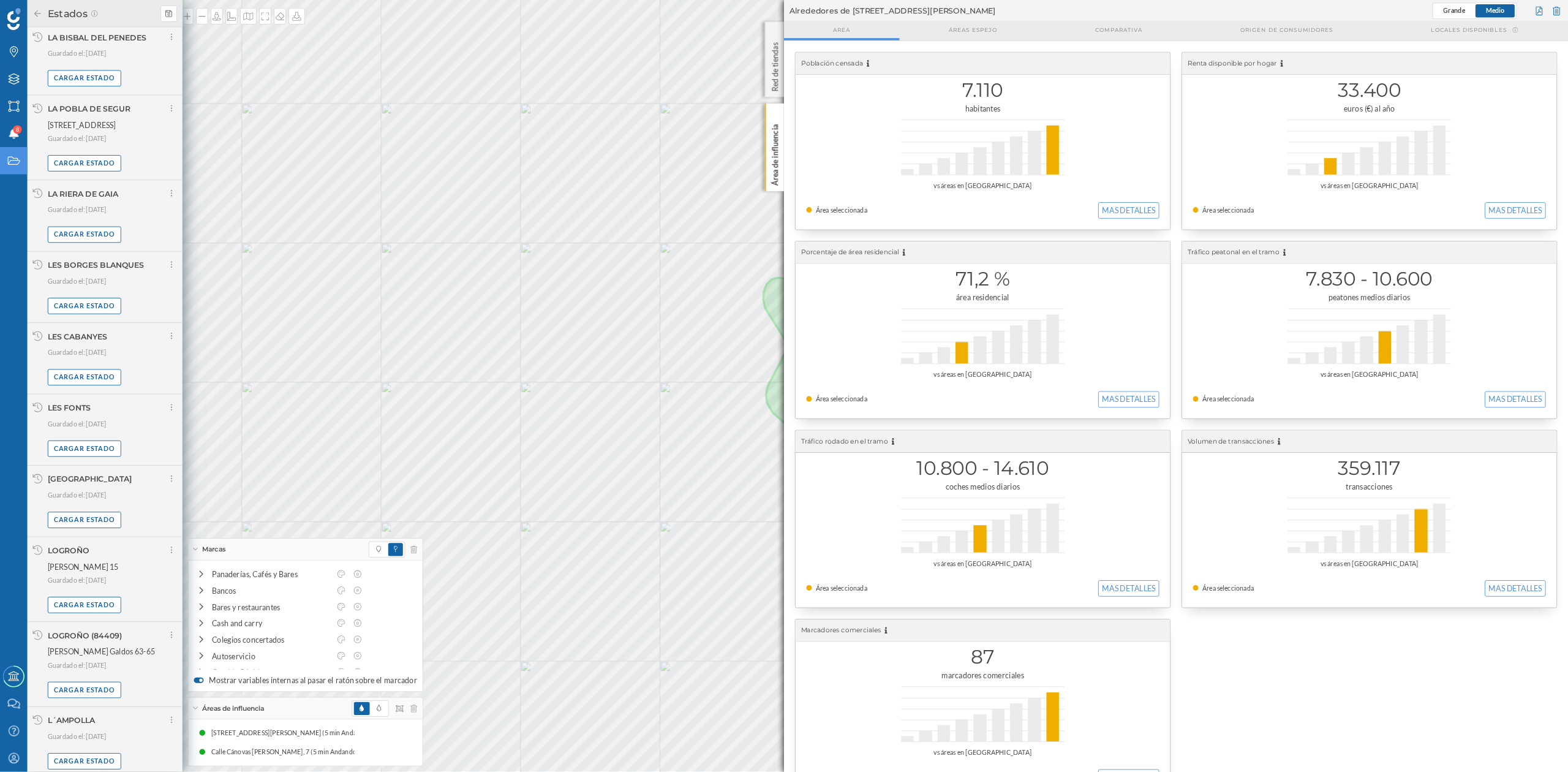
scroll to position [4275, 0]
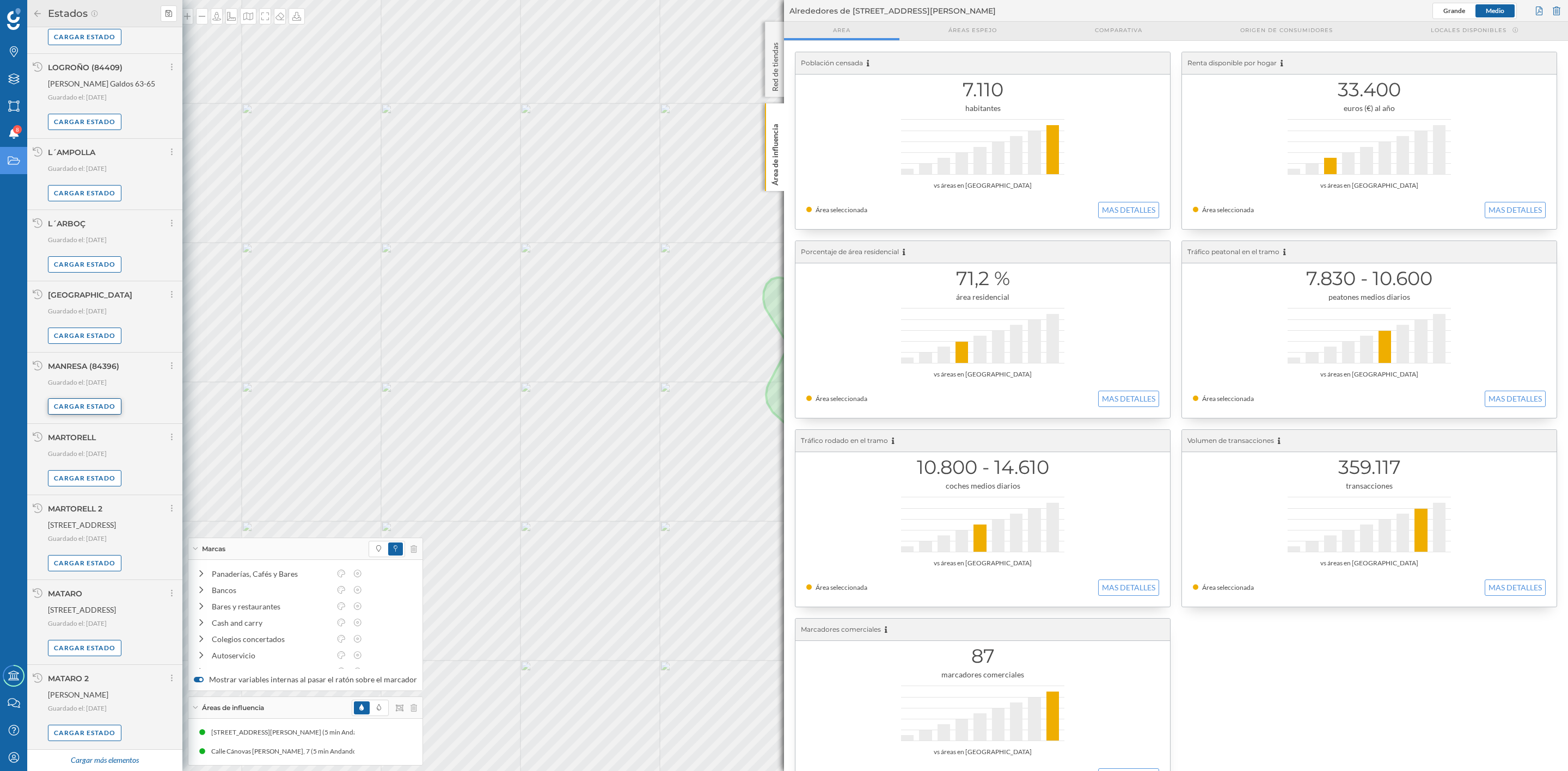
click at [91, 408] on div "Cargar estado" at bounding box center [84, 407] width 73 height 16
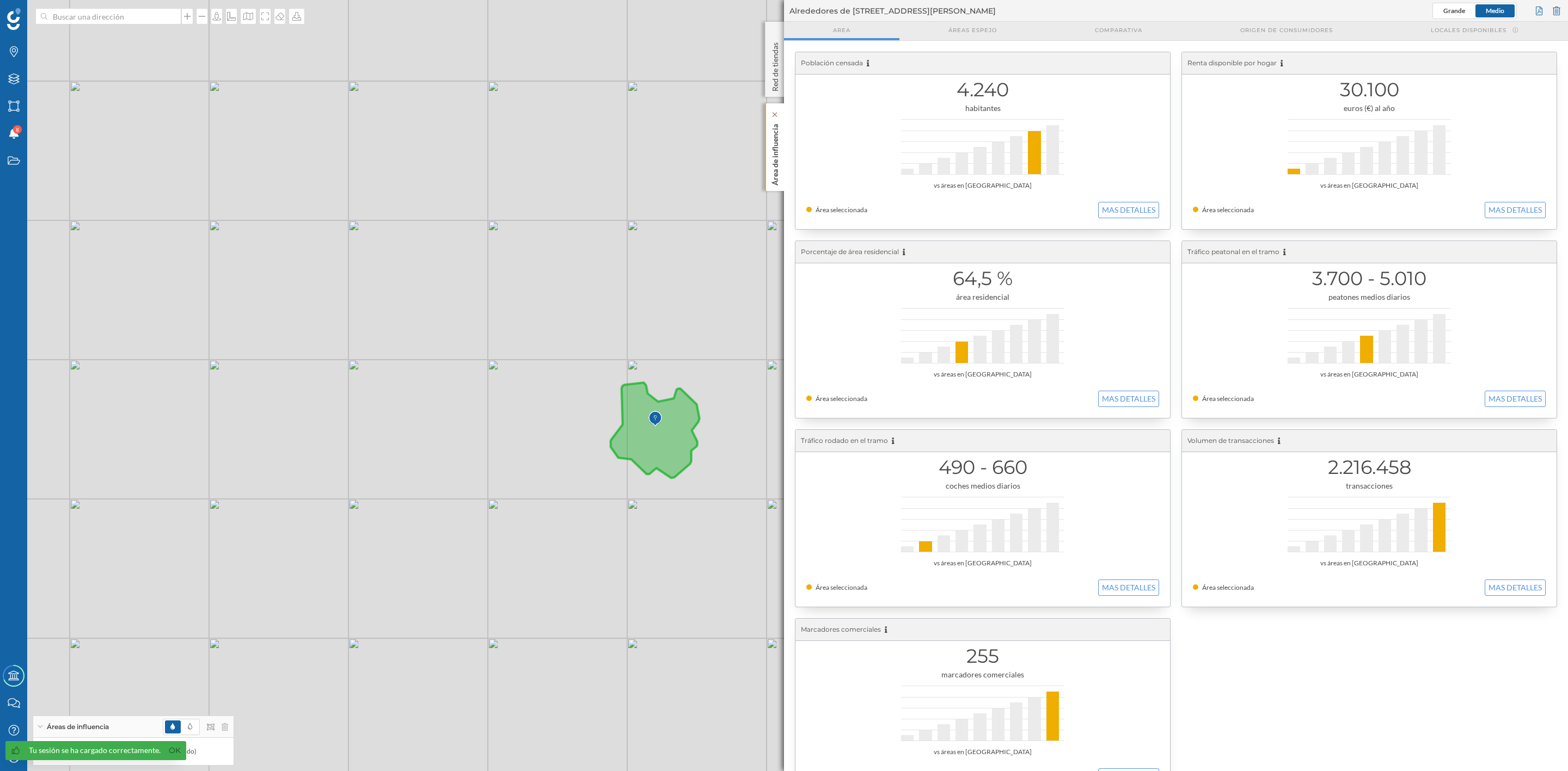
click at [773, 162] on p "Área de influencia" at bounding box center [775, 153] width 11 height 66
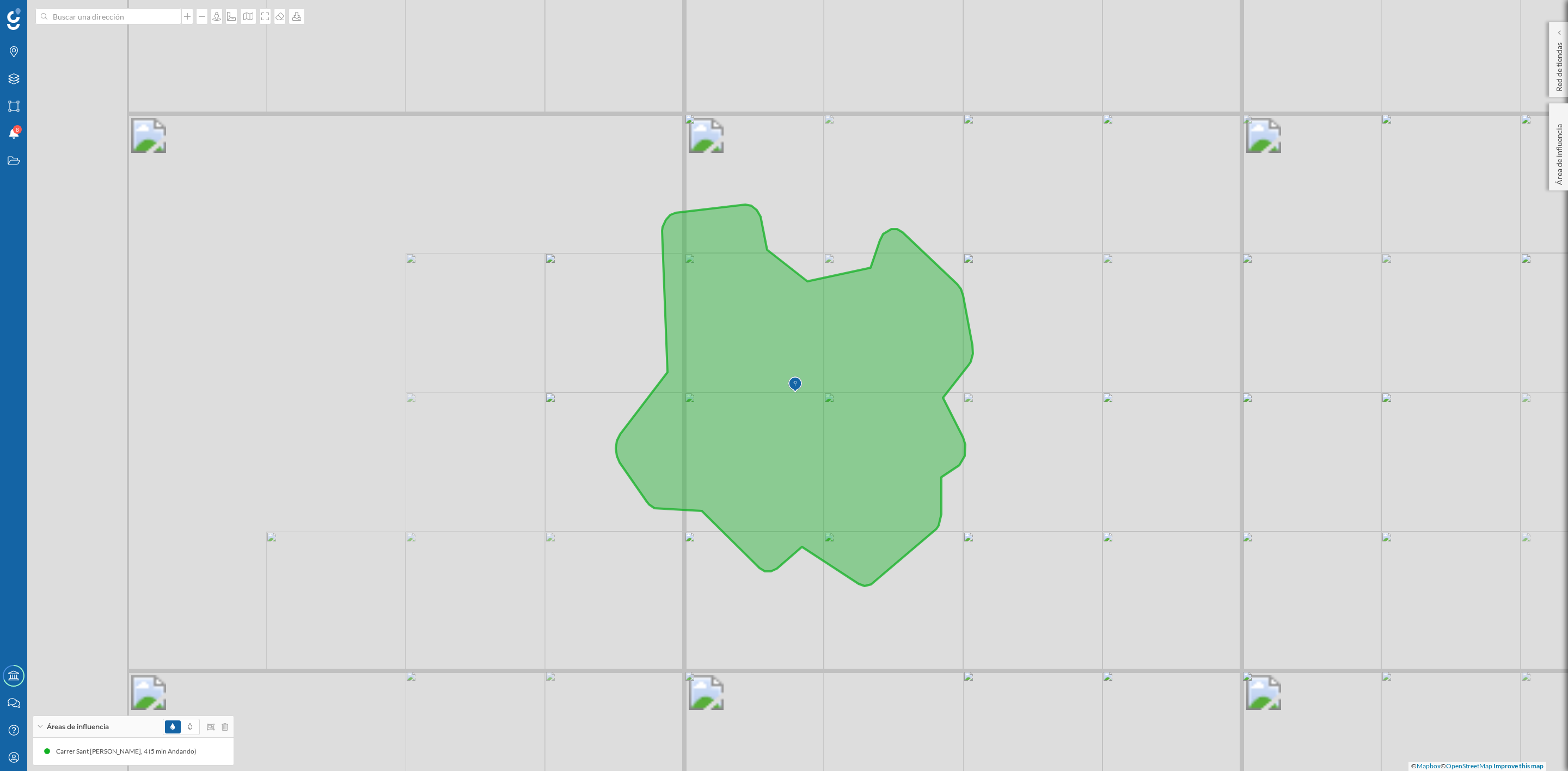
drag, startPoint x: 773, startPoint y: 382, endPoint x: 1129, endPoint y: 466, distance: 365.8
click at [1127, 475] on div "© Mapbox © OpenStreetMap Improve this map" at bounding box center [784, 385] width 1568 height 771
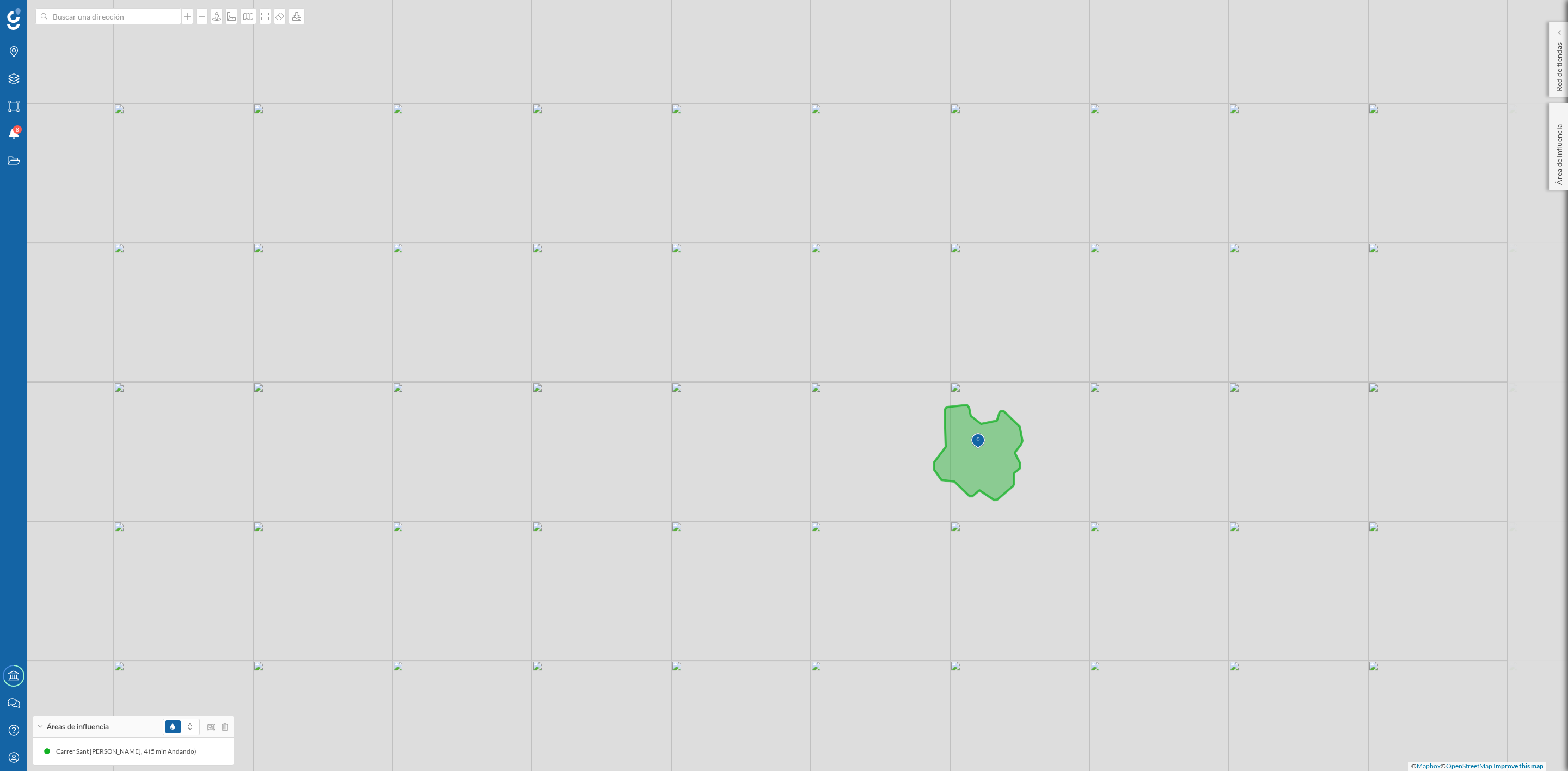
drag, startPoint x: 927, startPoint y: 493, endPoint x: 851, endPoint y: 513, distance: 78.6
click at [851, 513] on div "© Mapbox © OpenStreetMap Improve this map" at bounding box center [784, 385] width 1568 height 771
click at [139, 10] on input at bounding box center [108, 16] width 122 height 16
type input "c carrio 31"
click at [123, 63] on b "[STREET_ADDRESS]" at bounding box center [91, 58] width 71 height 9
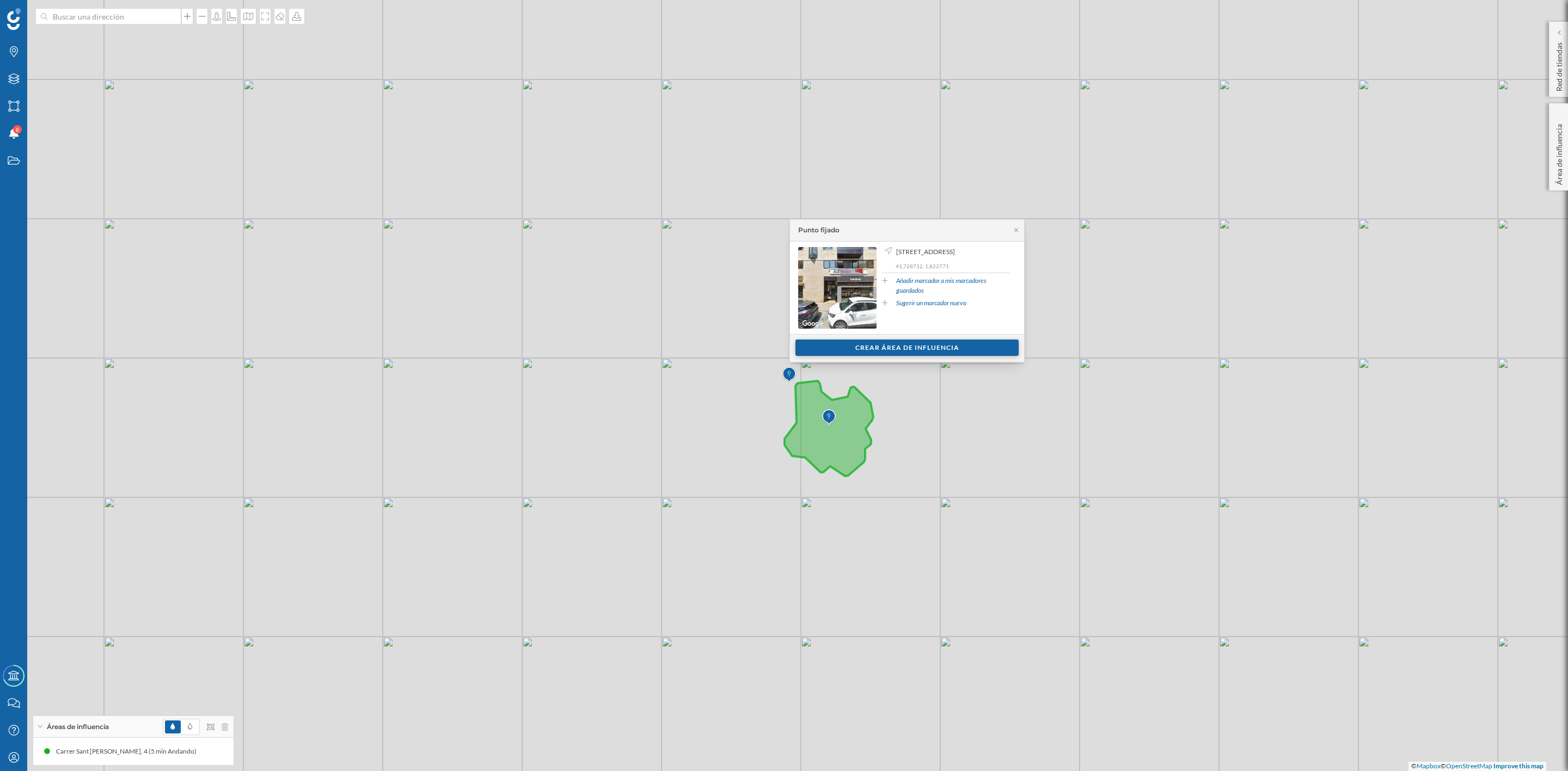
click at [933, 351] on div "Crear área de influencia" at bounding box center [907, 348] width 223 height 16
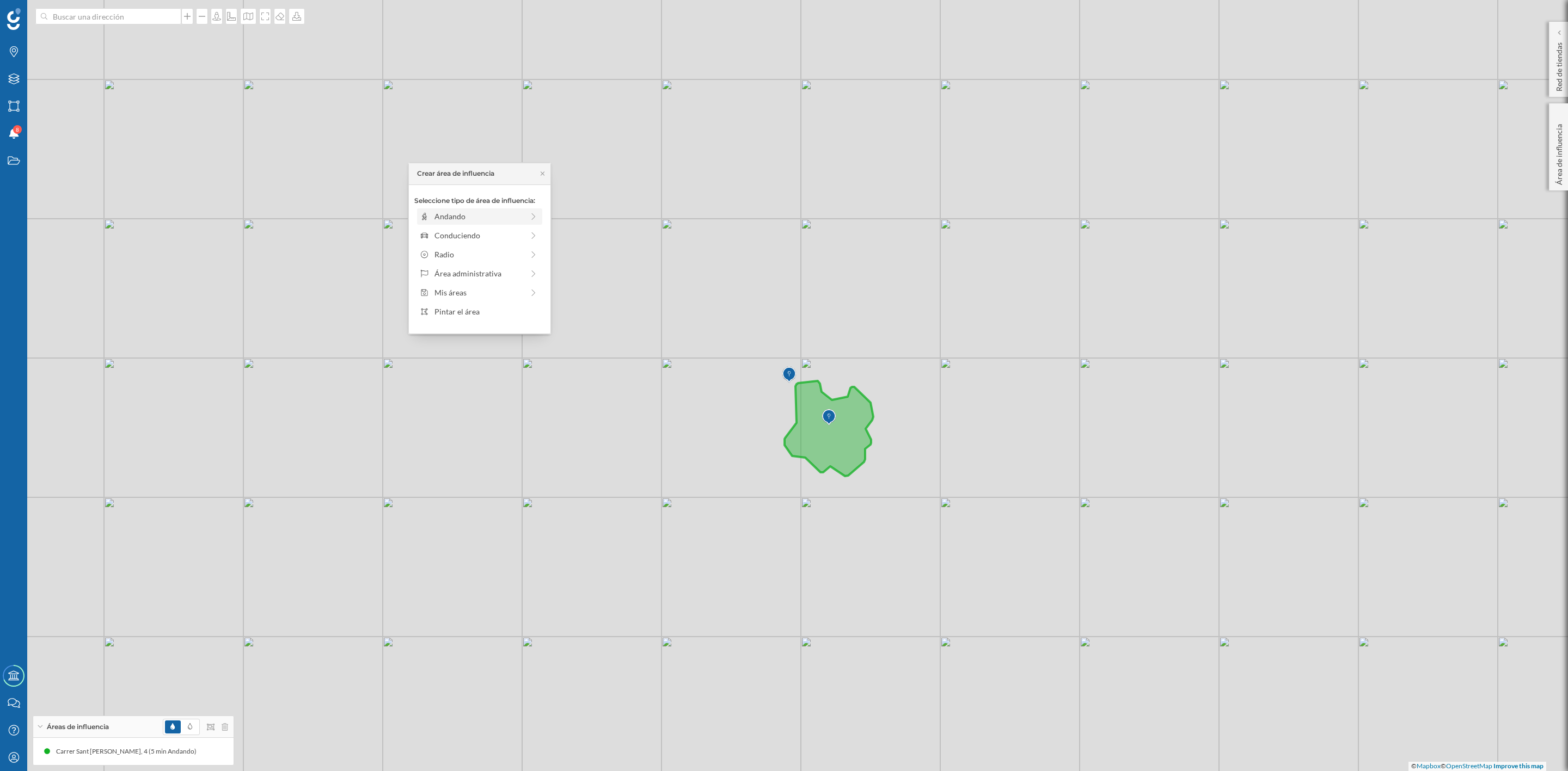
click at [453, 222] on div "Andando" at bounding box center [479, 216] width 89 height 11
drag, startPoint x: 426, startPoint y: 231, endPoint x: 439, endPoint y: 232, distance: 13.0
click at [439, 232] on div at bounding box center [439, 231] width 11 height 11
click at [471, 292] on div "Crear área de influencia" at bounding box center [479, 294] width 130 height 16
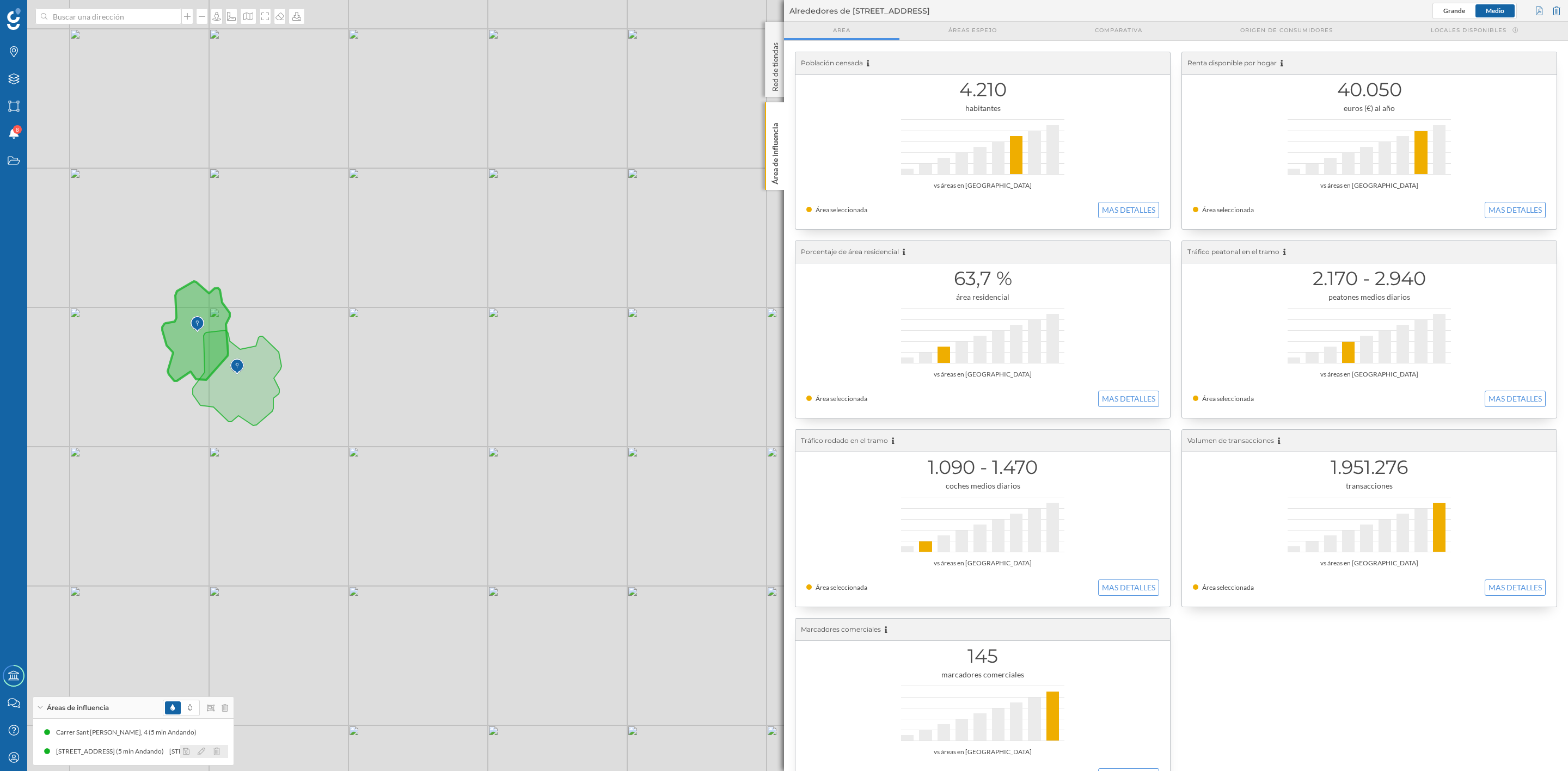
click at [198, 750] on icon at bounding box center [201, 751] width 7 height 7
click at [173, 658] on div at bounding box center [174, 659] width 11 height 11
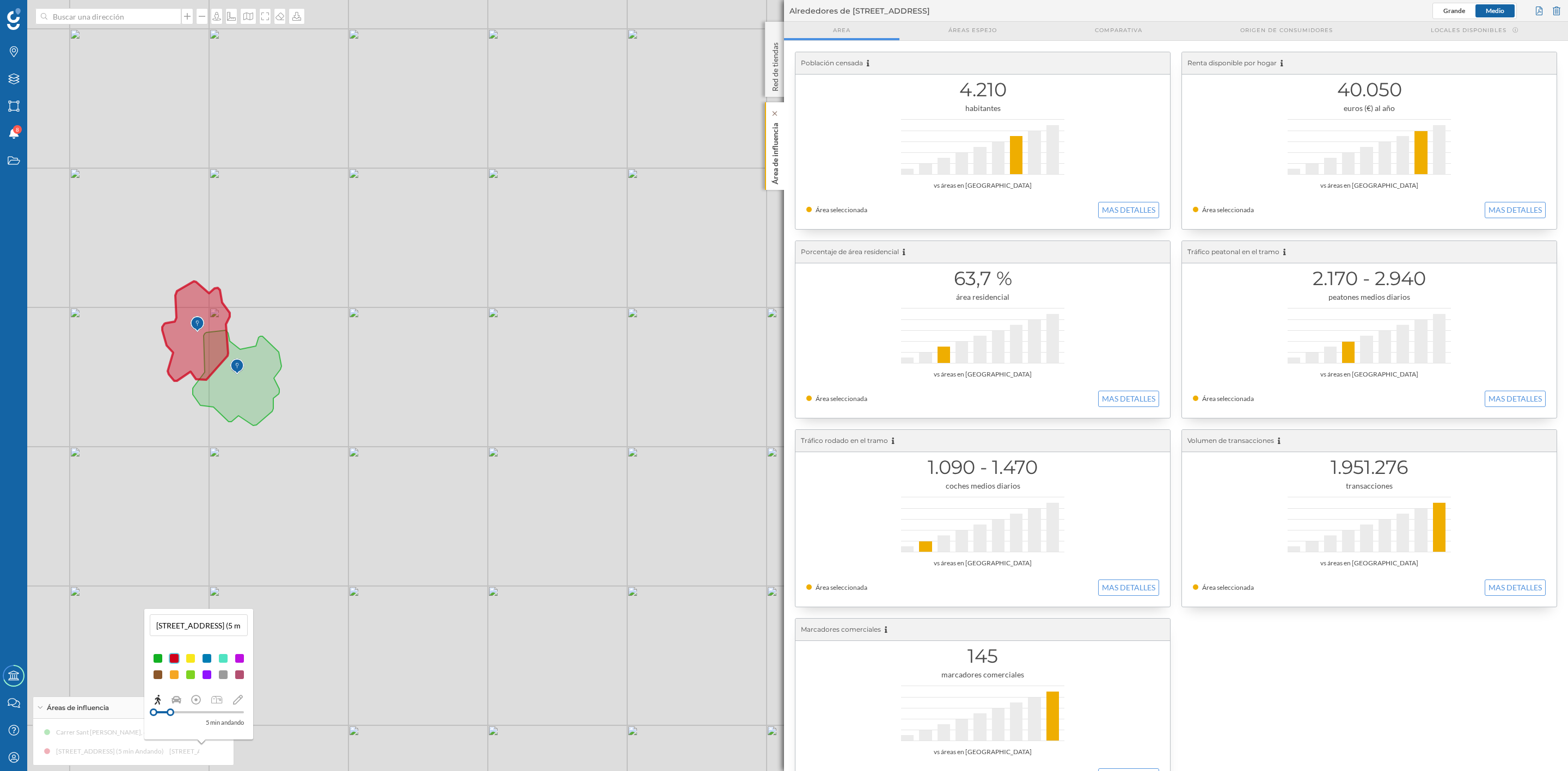
click at [768, 165] on div "Área de influencia" at bounding box center [775, 146] width 19 height 87
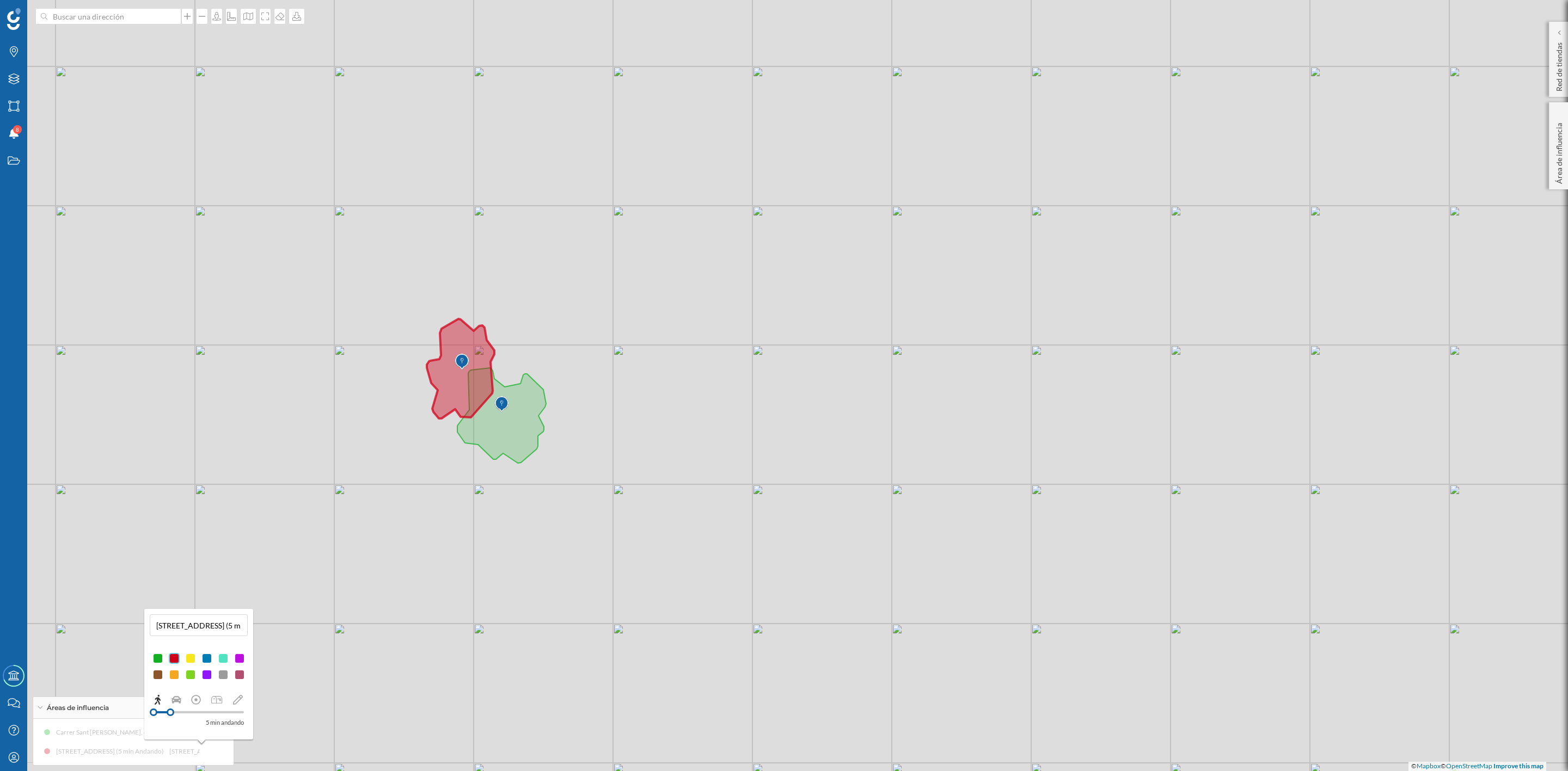
drag, startPoint x: 416, startPoint y: 407, endPoint x: 681, endPoint y: 444, distance: 267.6
click at [681, 444] on div "© Mapbox © OpenStreetMap Improve this map" at bounding box center [784, 385] width 1568 height 771
click at [485, 339] on icon at bounding box center [461, 368] width 67 height 99
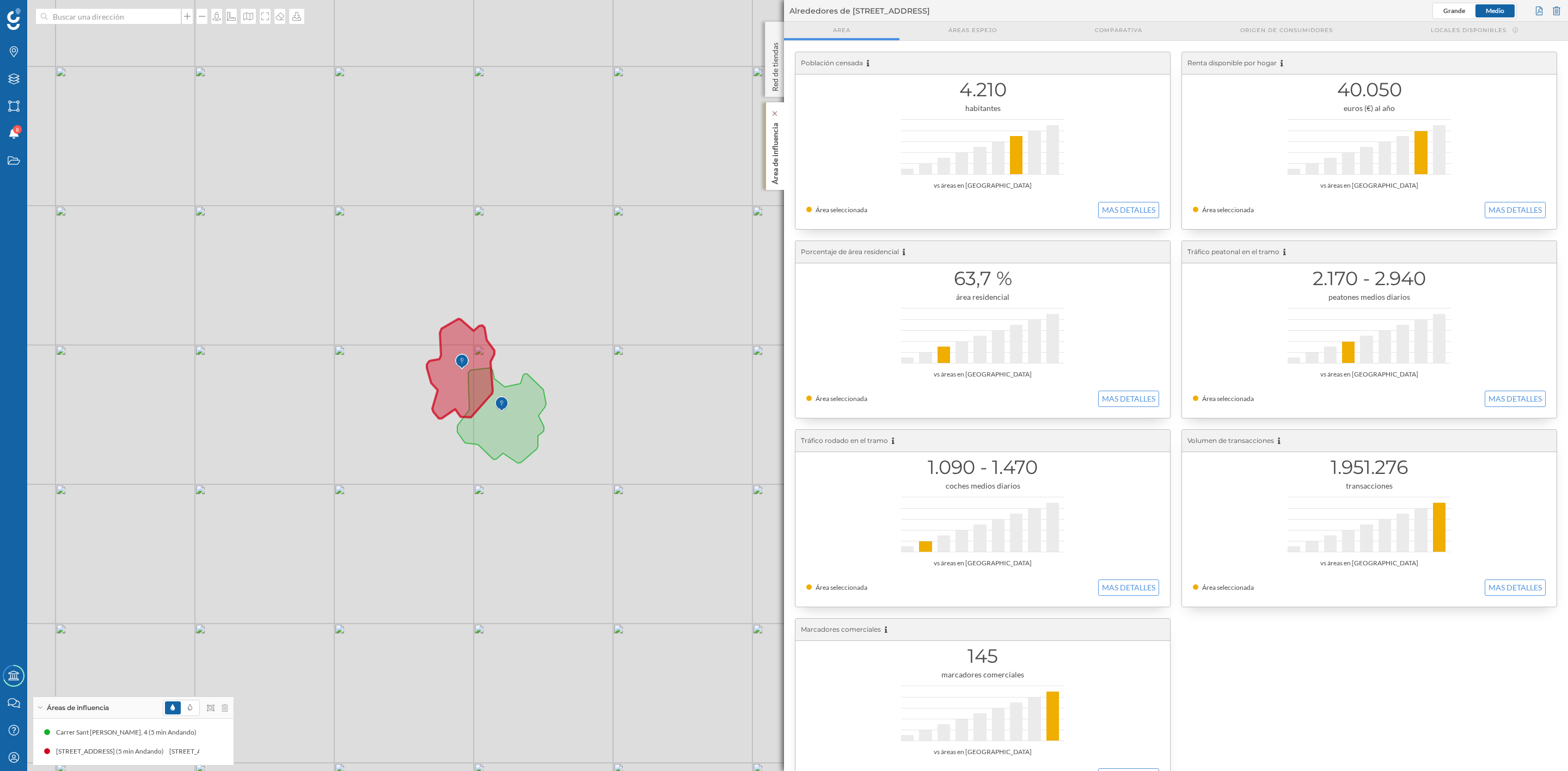
click at [778, 155] on p "Área de influencia" at bounding box center [775, 152] width 11 height 66
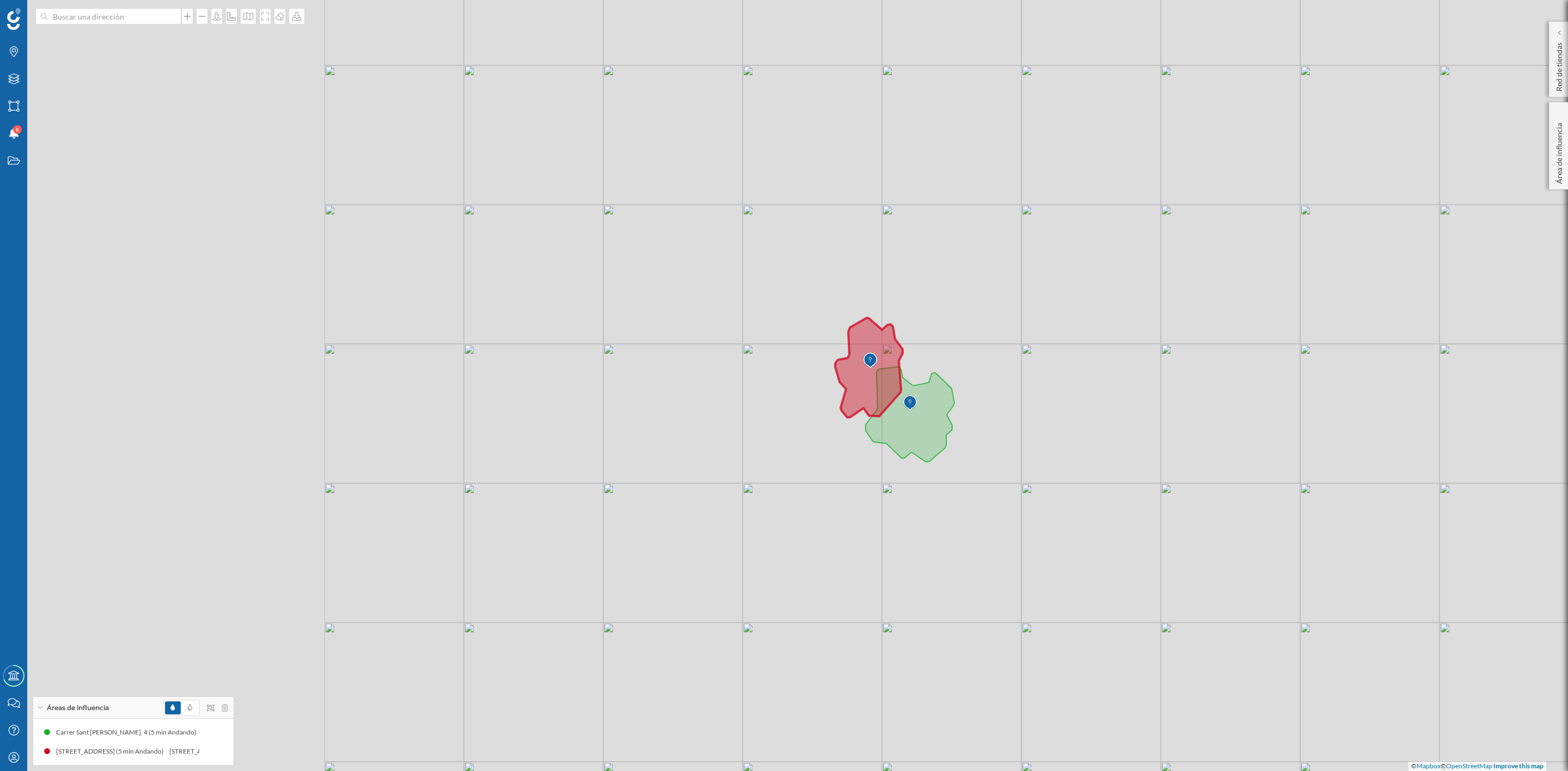
drag, startPoint x: 691, startPoint y: 313, endPoint x: 1100, endPoint y: 313, distance: 409.0
click at [1100, 313] on div "© Mapbox © OpenStreetMap Improve this map" at bounding box center [784, 385] width 1568 height 771
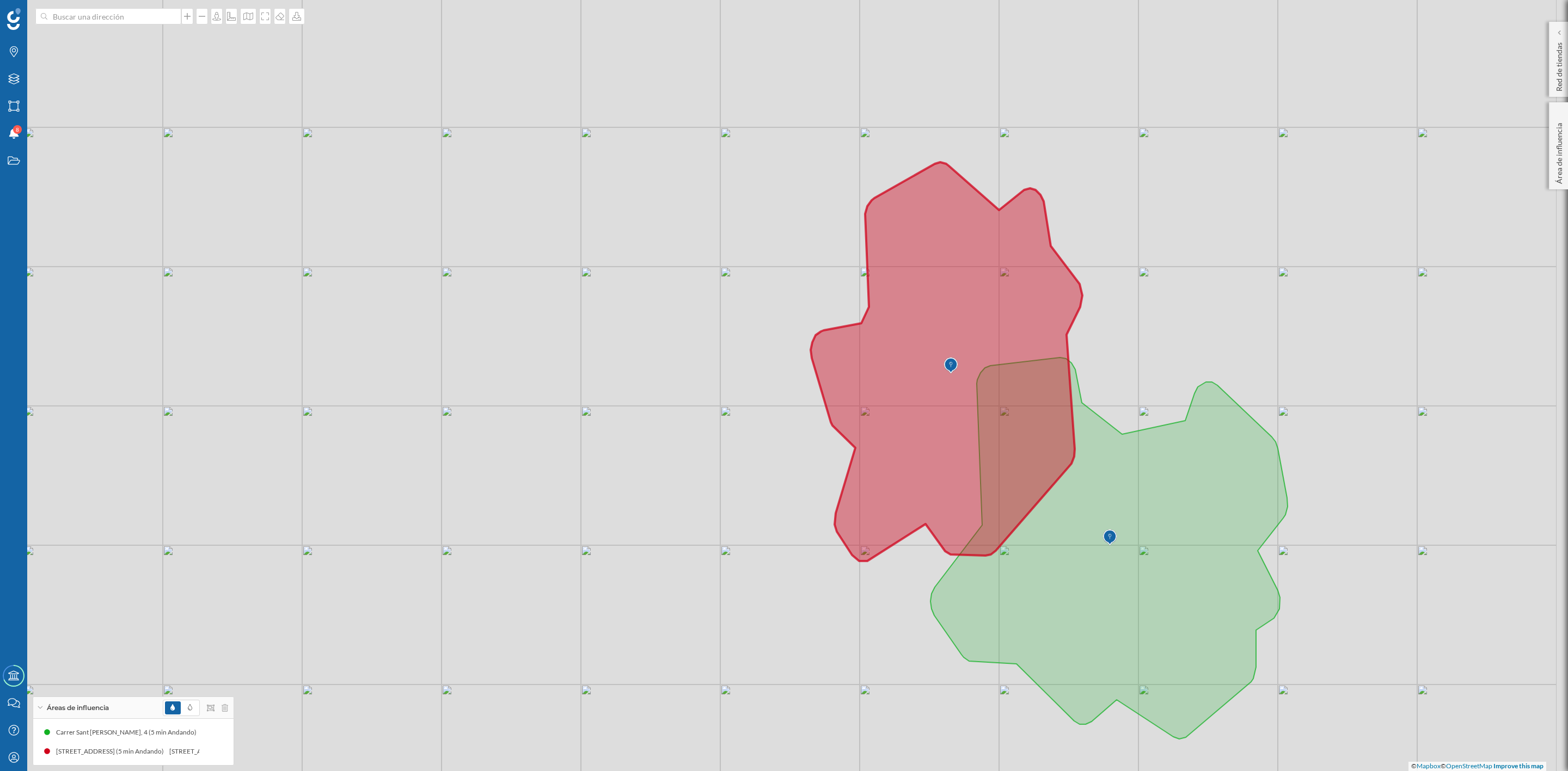
drag, startPoint x: 1363, startPoint y: 402, endPoint x: 1159, endPoint y: 376, distance: 205.7
click at [1159, 376] on div "© Mapbox © OpenStreetMap Improve this map" at bounding box center [784, 385] width 1568 height 771
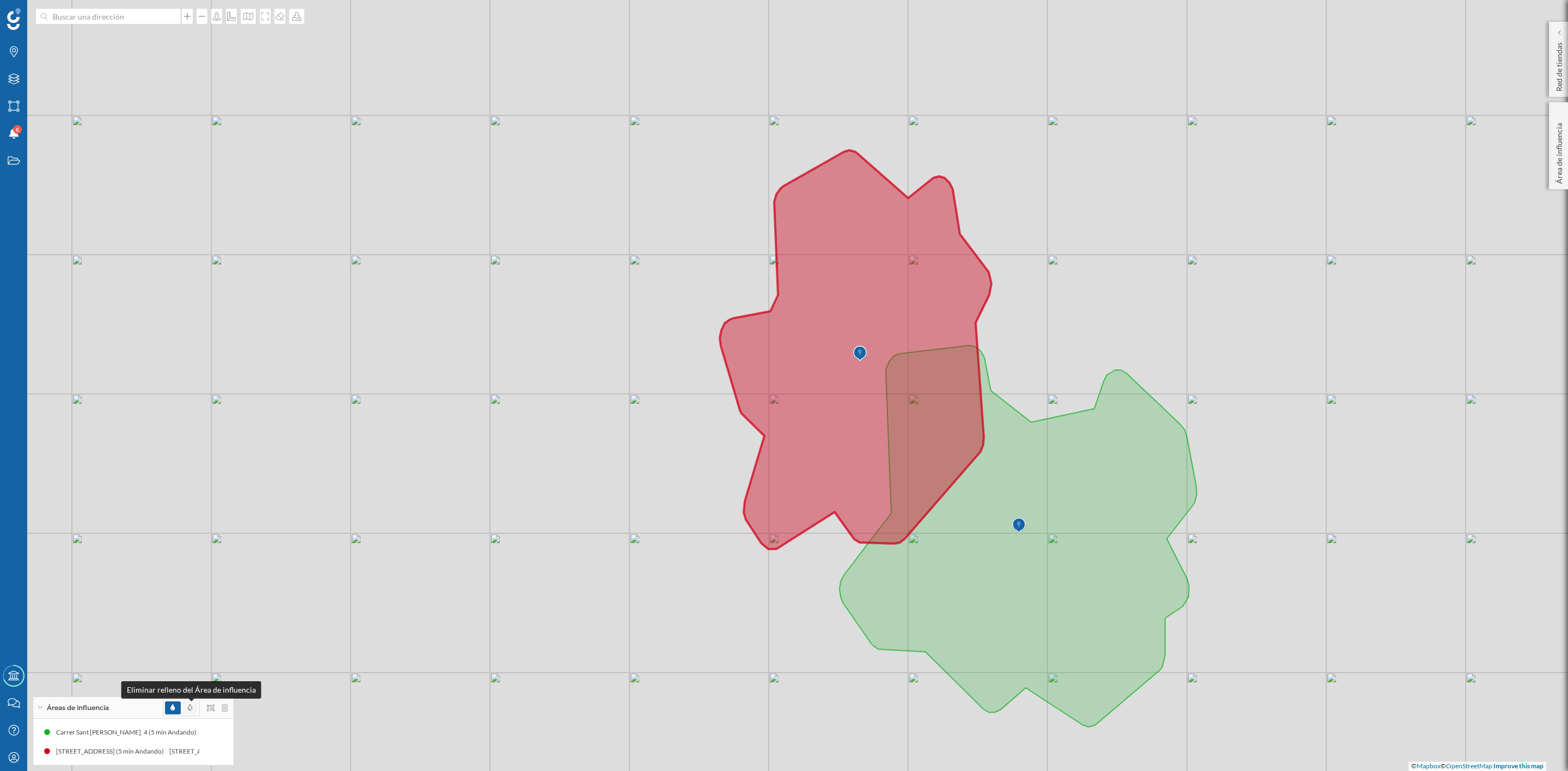
click at [188, 711] on icon at bounding box center [190, 708] width 4 height 7
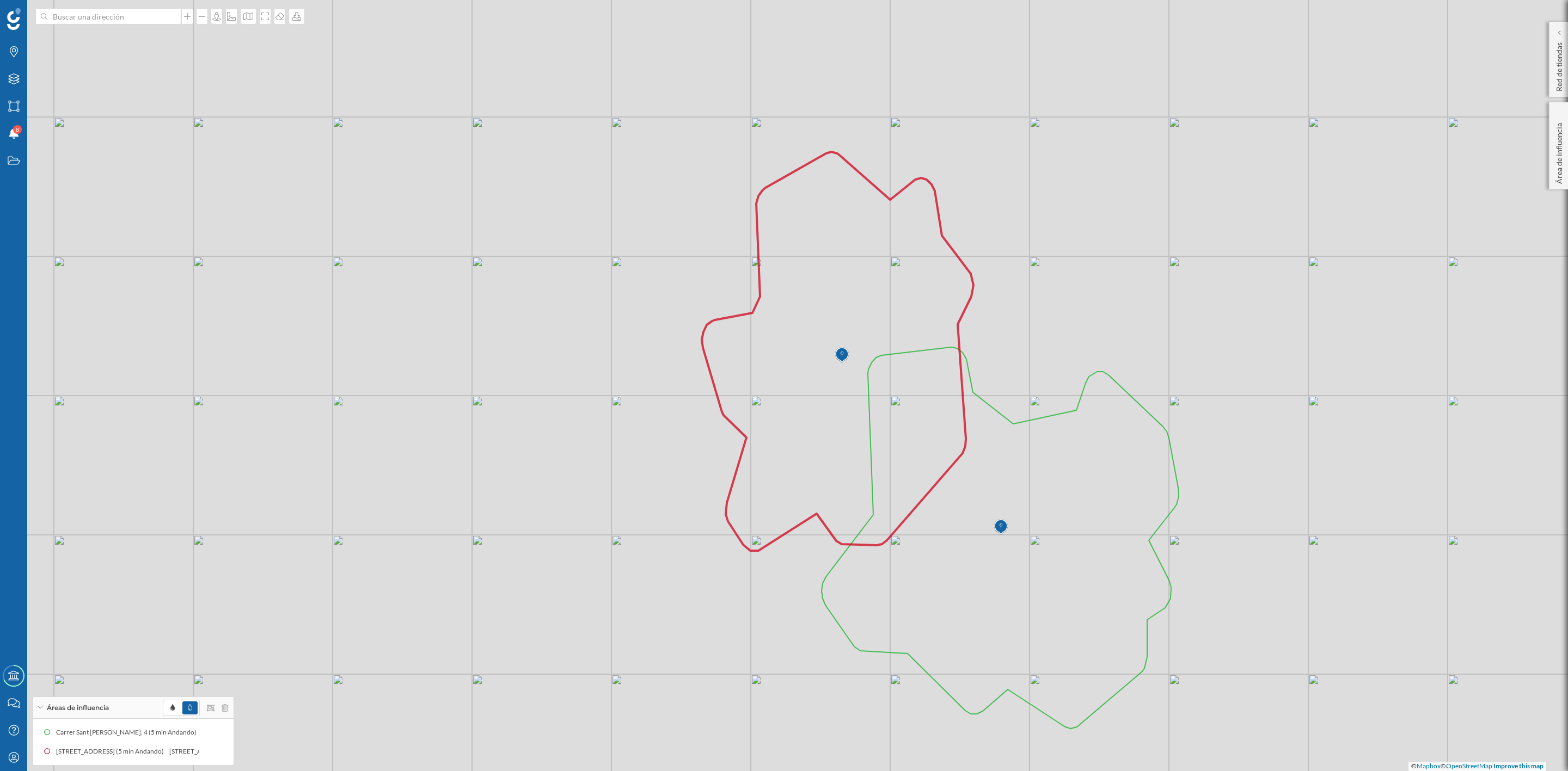
drag, startPoint x: 537, startPoint y: 516, endPoint x: 496, endPoint y: 526, distance: 42.2
click at [496, 526] on div "© Mapbox © OpenStreetMap Improve this map" at bounding box center [784, 385] width 1568 height 771
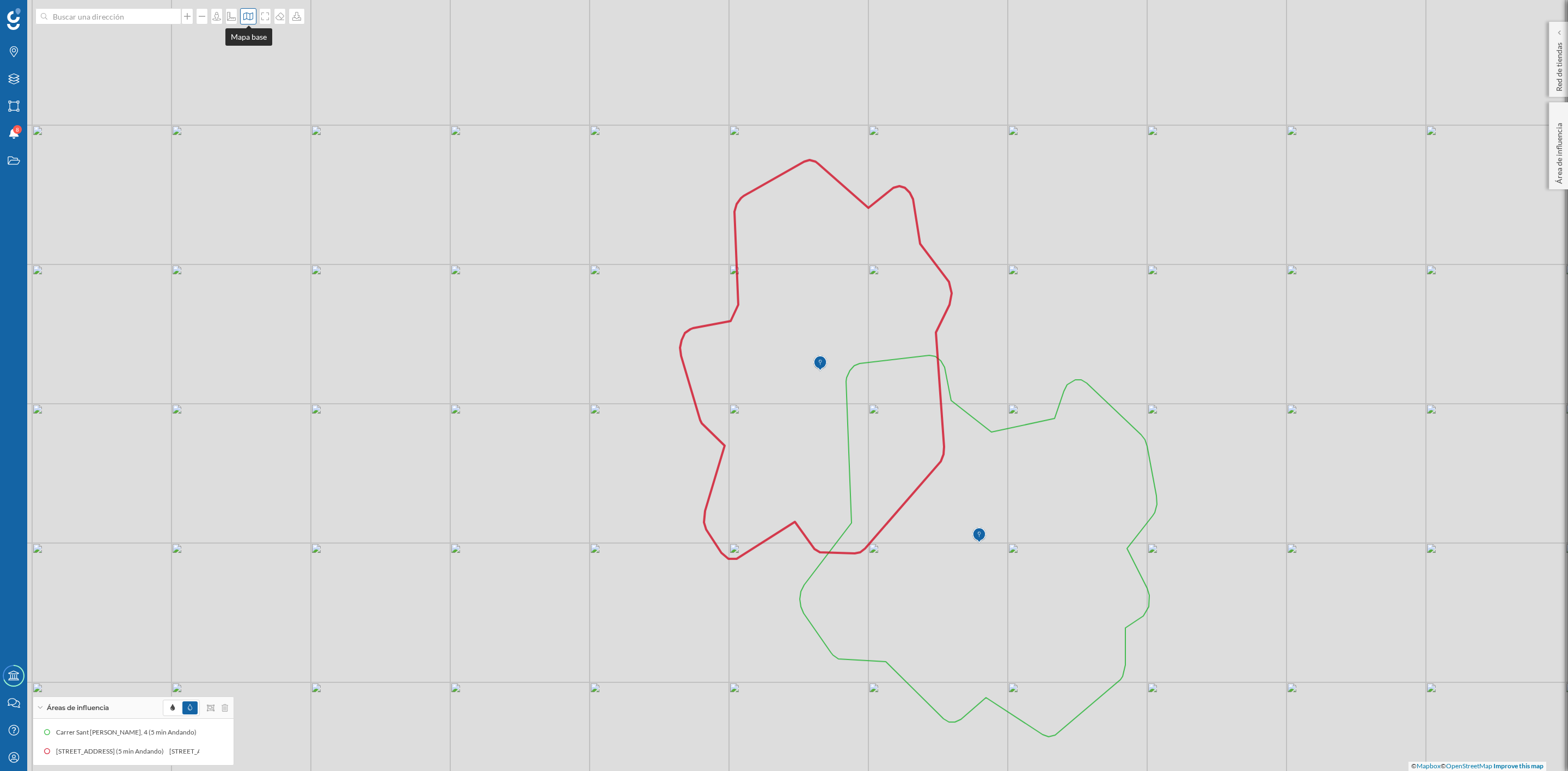
click at [247, 13] on icon at bounding box center [248, 16] width 11 height 9
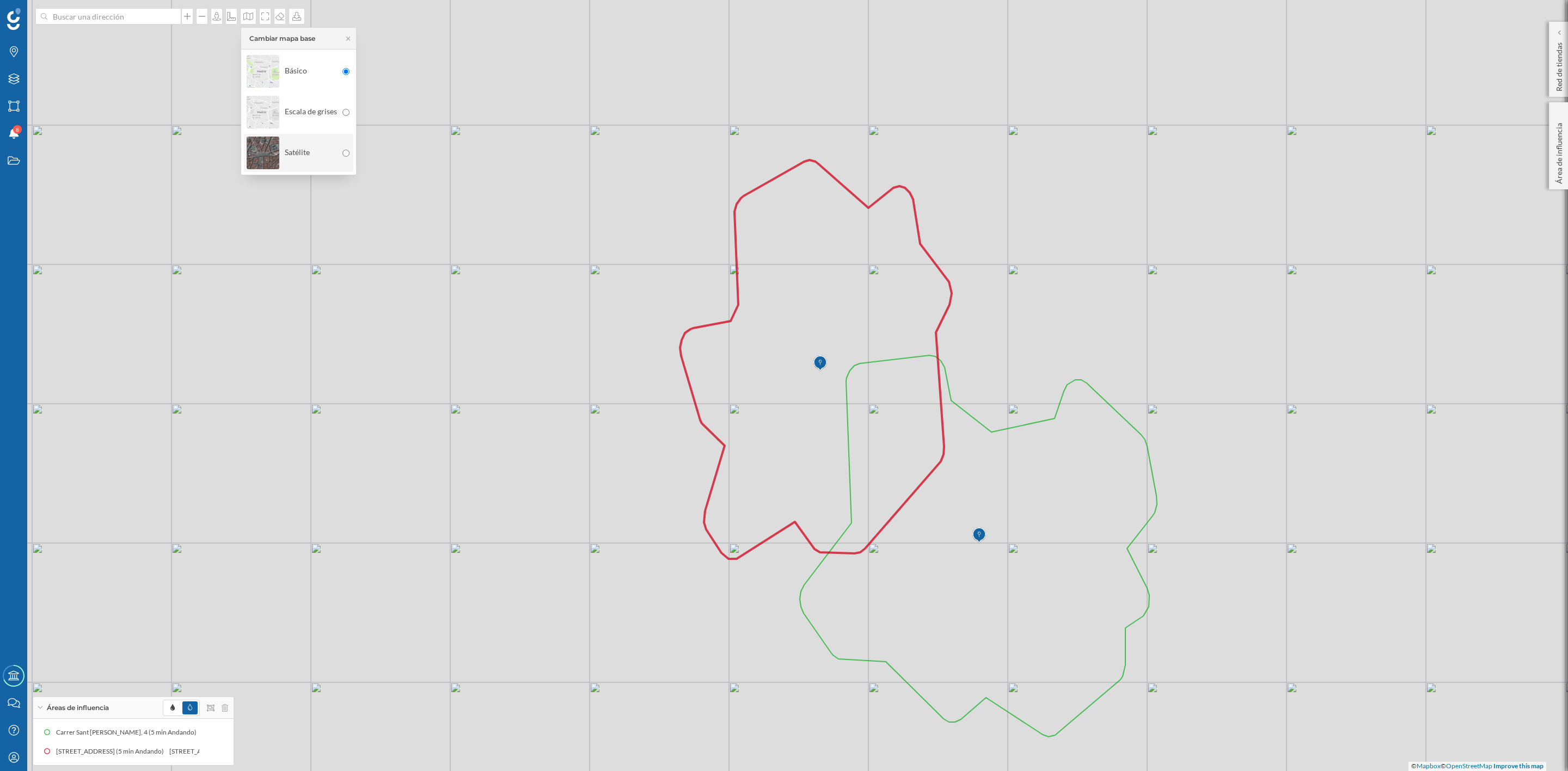
click at [266, 155] on img at bounding box center [263, 153] width 33 height 38
drag, startPoint x: 553, startPoint y: 322, endPoint x: 495, endPoint y: 284, distance: 69.3
click at [497, 290] on div "© Mapbox © OpenStreetMap Improve this map" at bounding box center [784, 385] width 1568 height 771
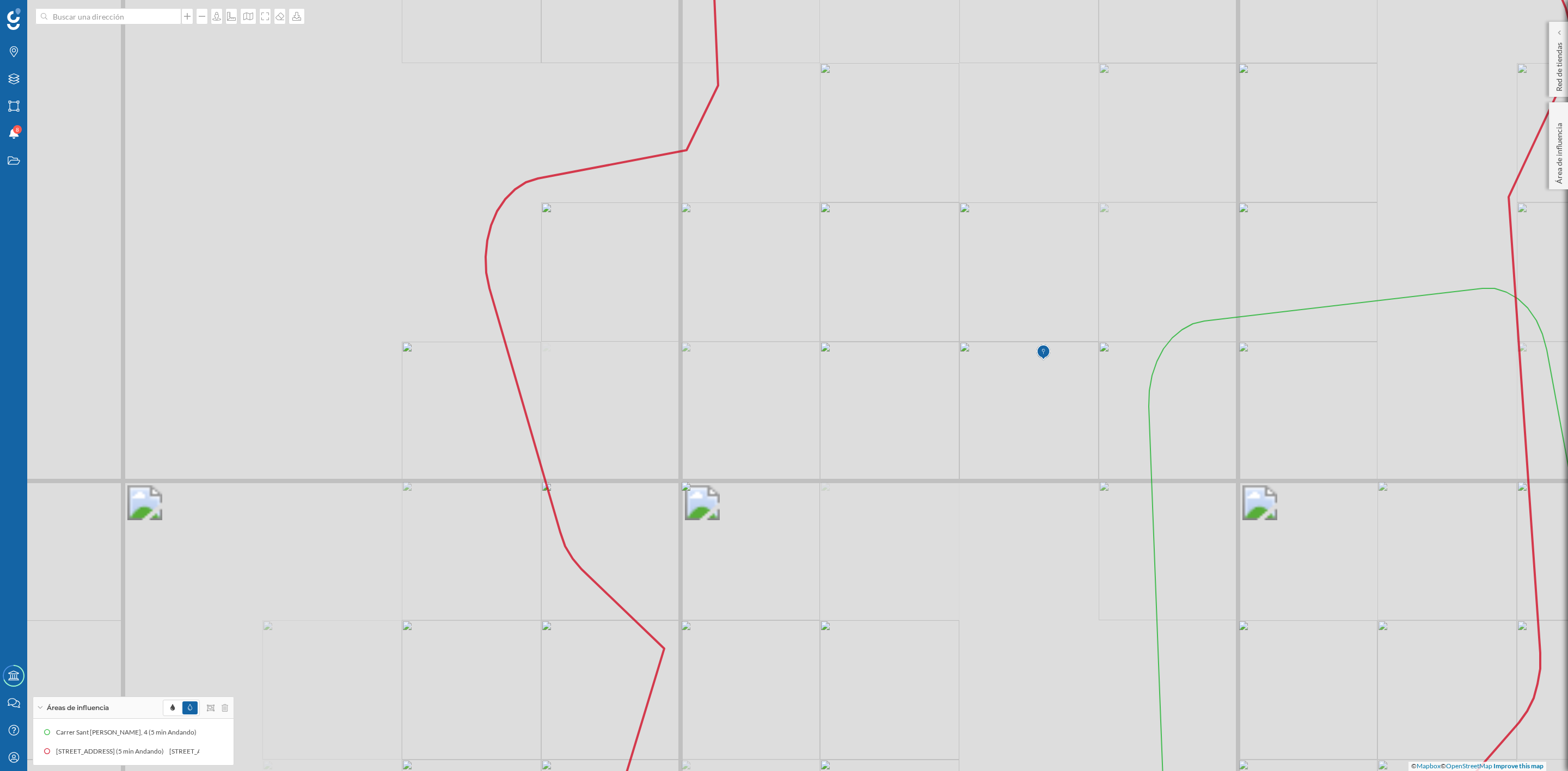
drag, startPoint x: 1308, startPoint y: 304, endPoint x: 1051, endPoint y: 302, distance: 257.0
click at [1051, 302] on icon at bounding box center [1028, 386] width 1085 height 931
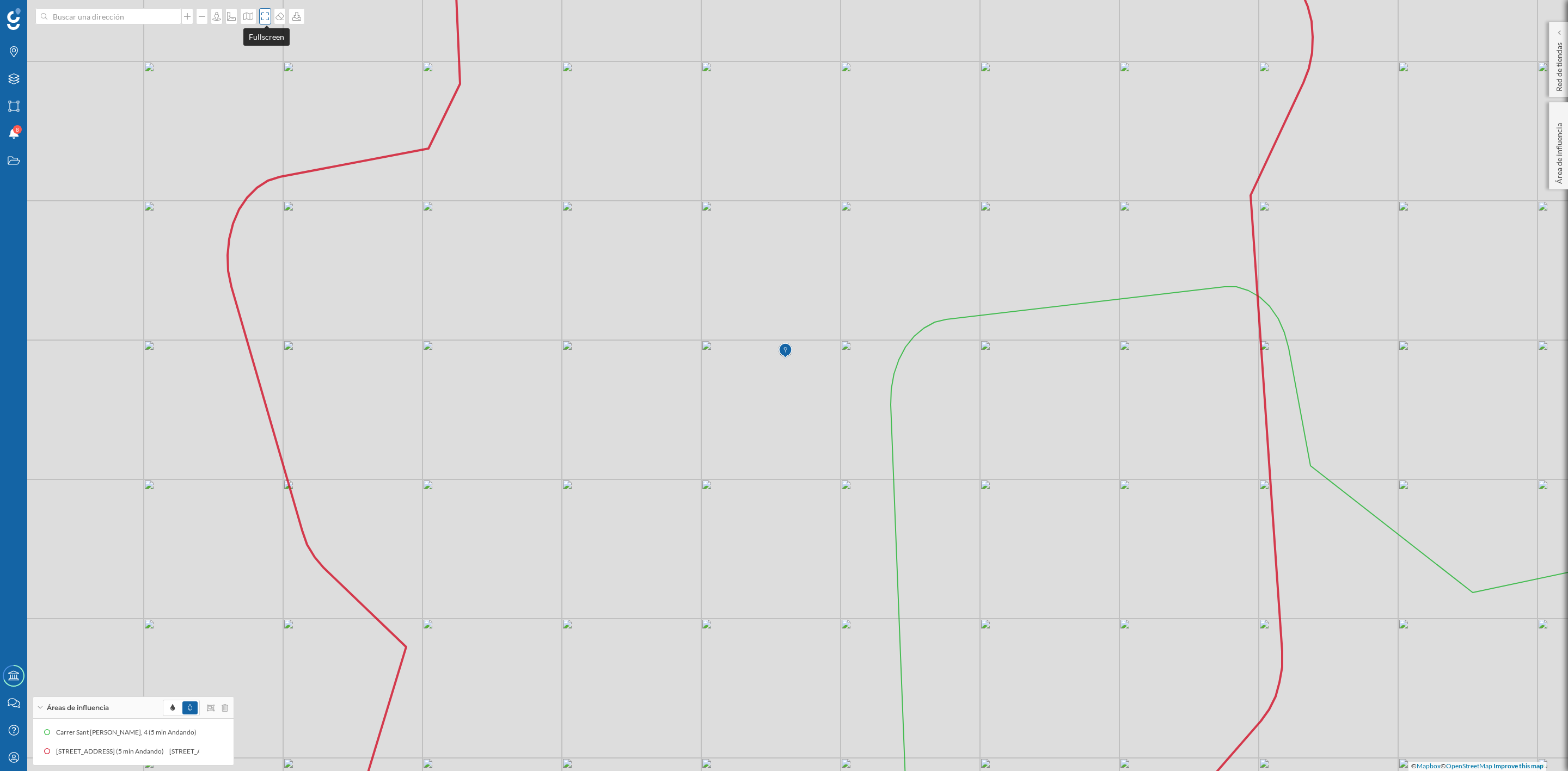
click at [265, 20] on icon at bounding box center [265, 16] width 11 height 9
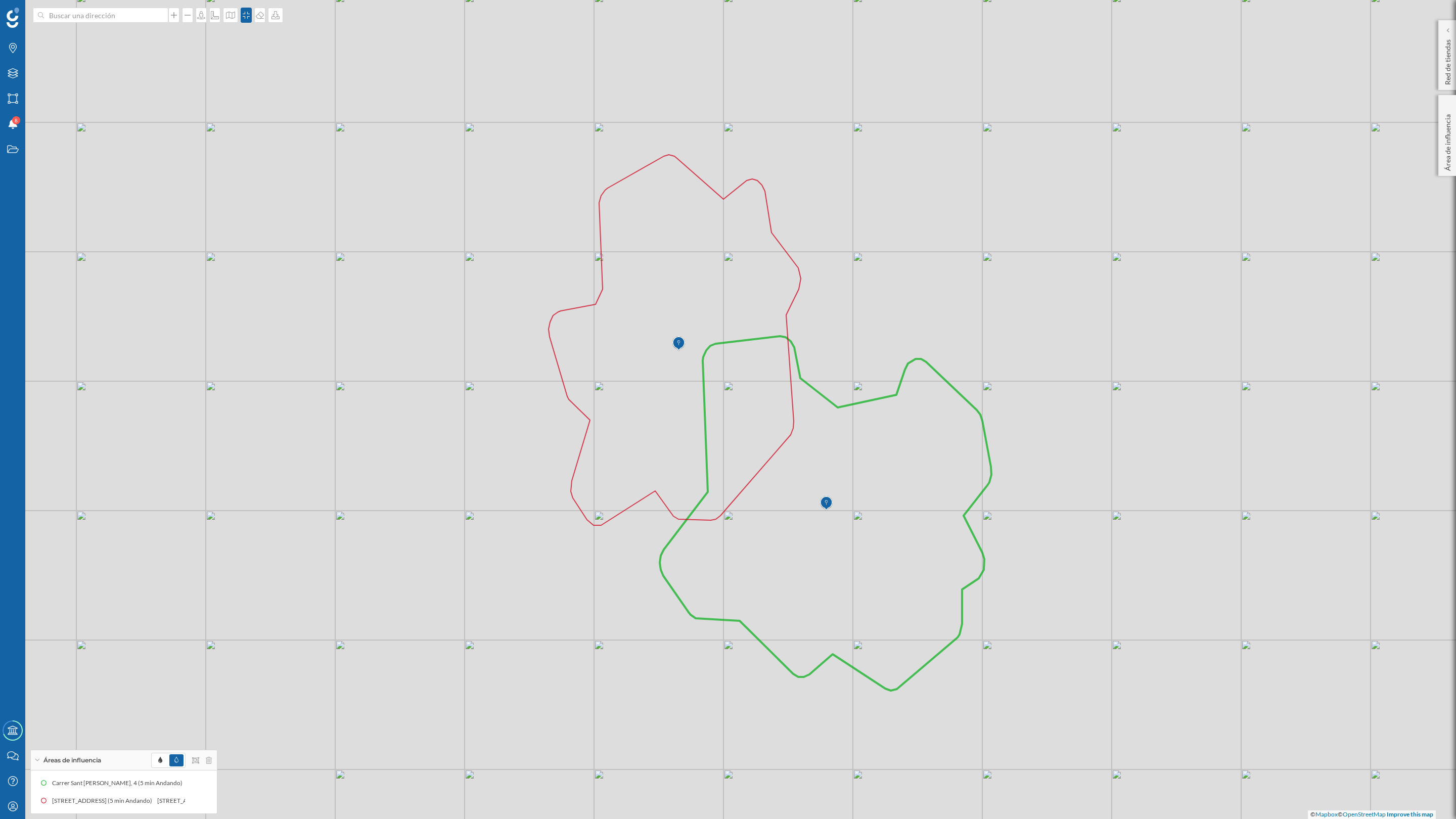
drag, startPoint x: 835, startPoint y: 470, endPoint x: 854, endPoint y: 517, distance: 50.7
click at [854, 517] on icon at bounding box center [825, 513] width 332 height 355
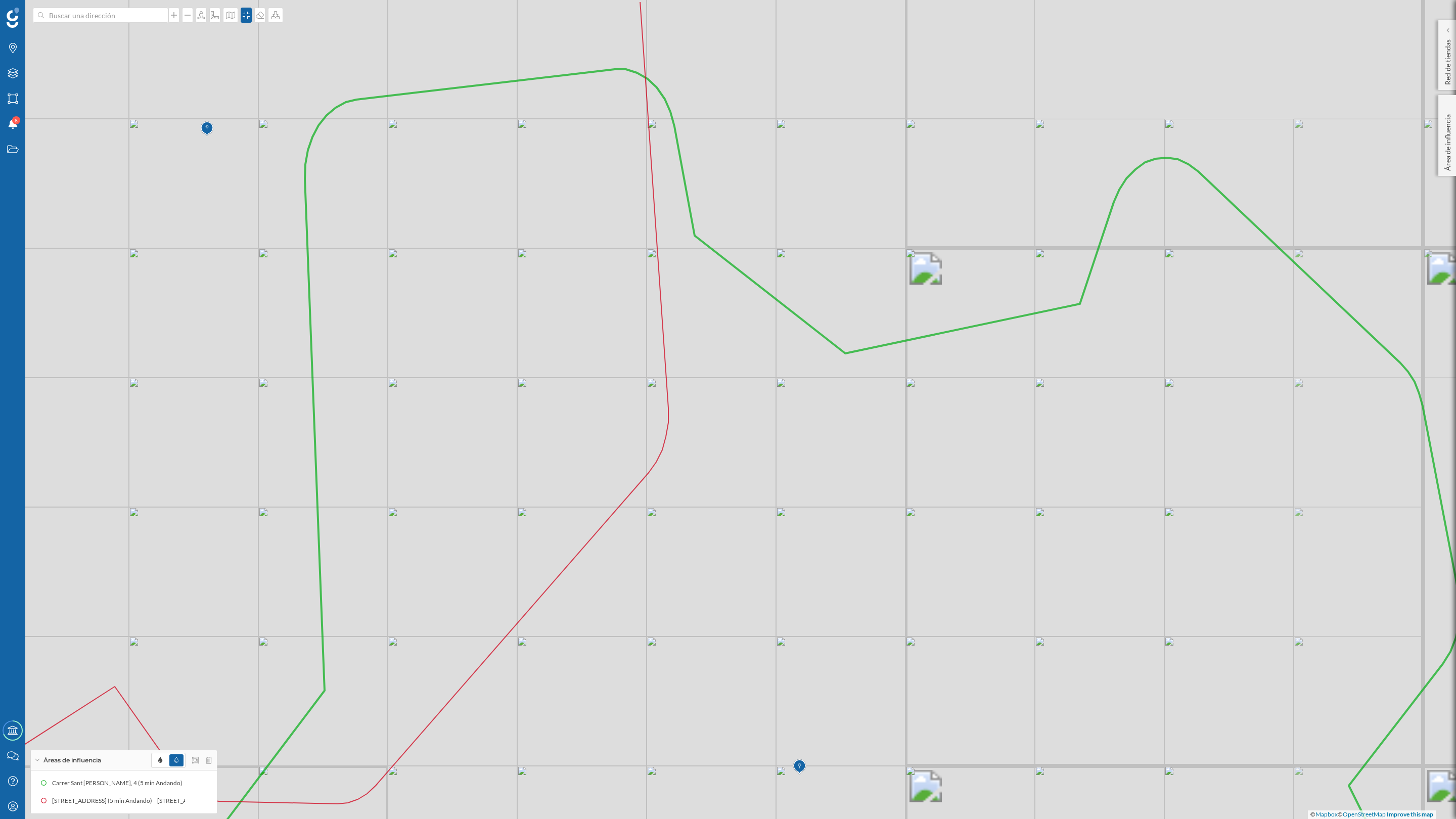
drag, startPoint x: 853, startPoint y: 452, endPoint x: 905, endPoint y: 537, distance: 99.6
click at [905, 537] on icon at bounding box center [797, 528] width 1327 height 918
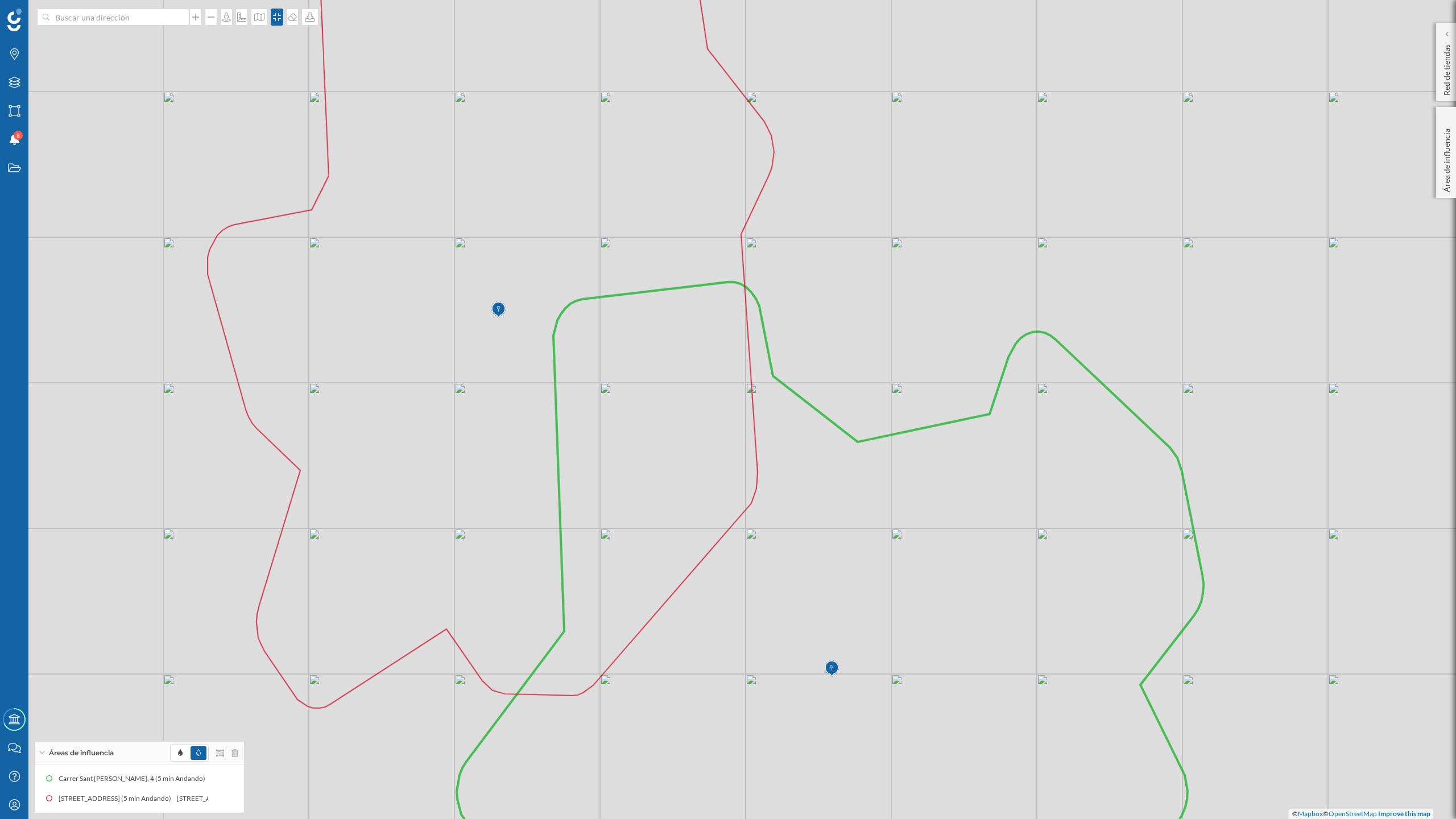
drag, startPoint x: 829, startPoint y: 546, endPoint x: 867, endPoint y: 547, distance: 38.0
click at [867, 547] on icon at bounding box center [829, 593] width 747 height 621
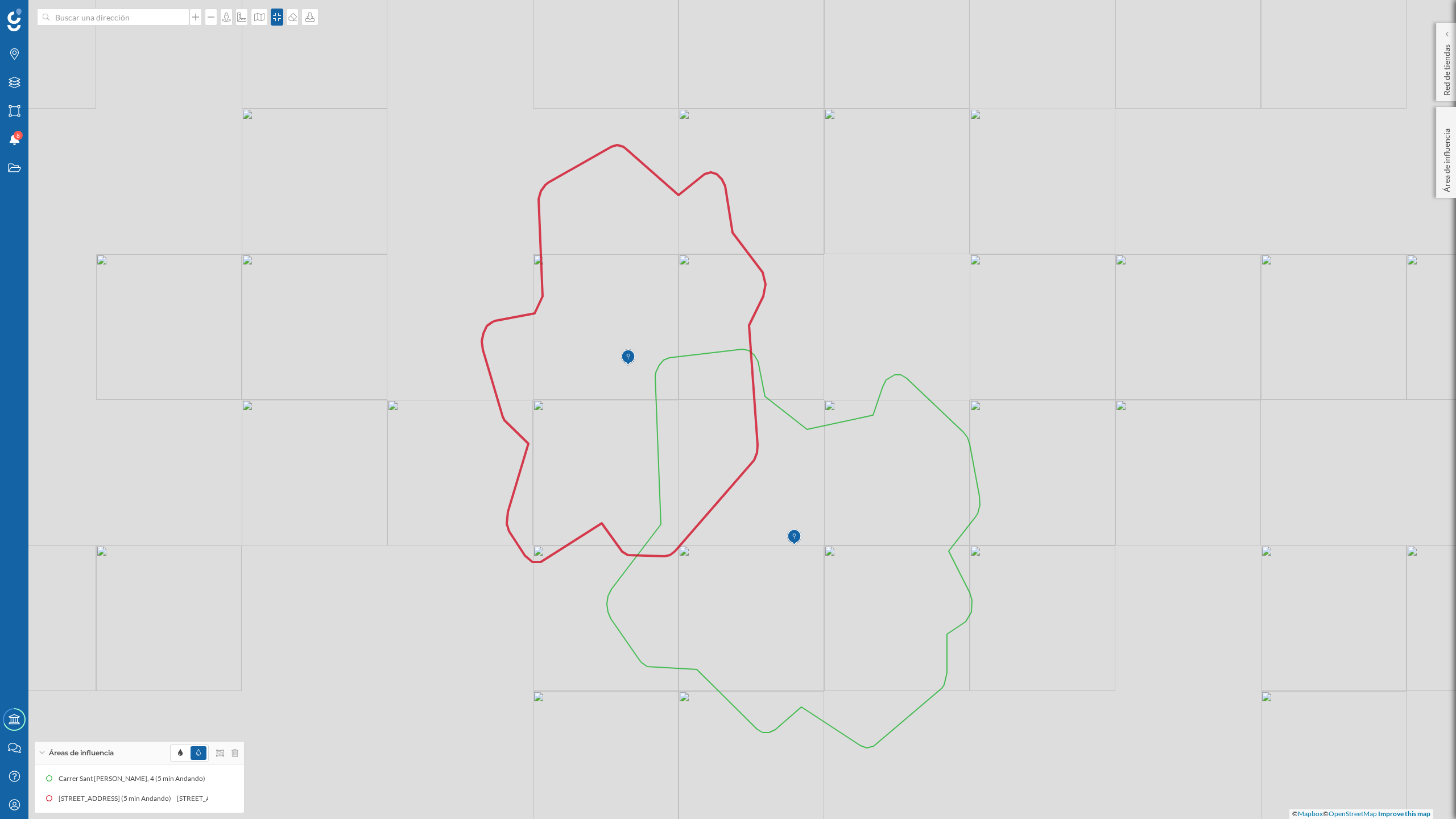
drag, startPoint x: 849, startPoint y: 558, endPoint x: 837, endPoint y: 506, distance: 53.4
click at [837, 506] on icon at bounding box center [793, 549] width 373 height 399
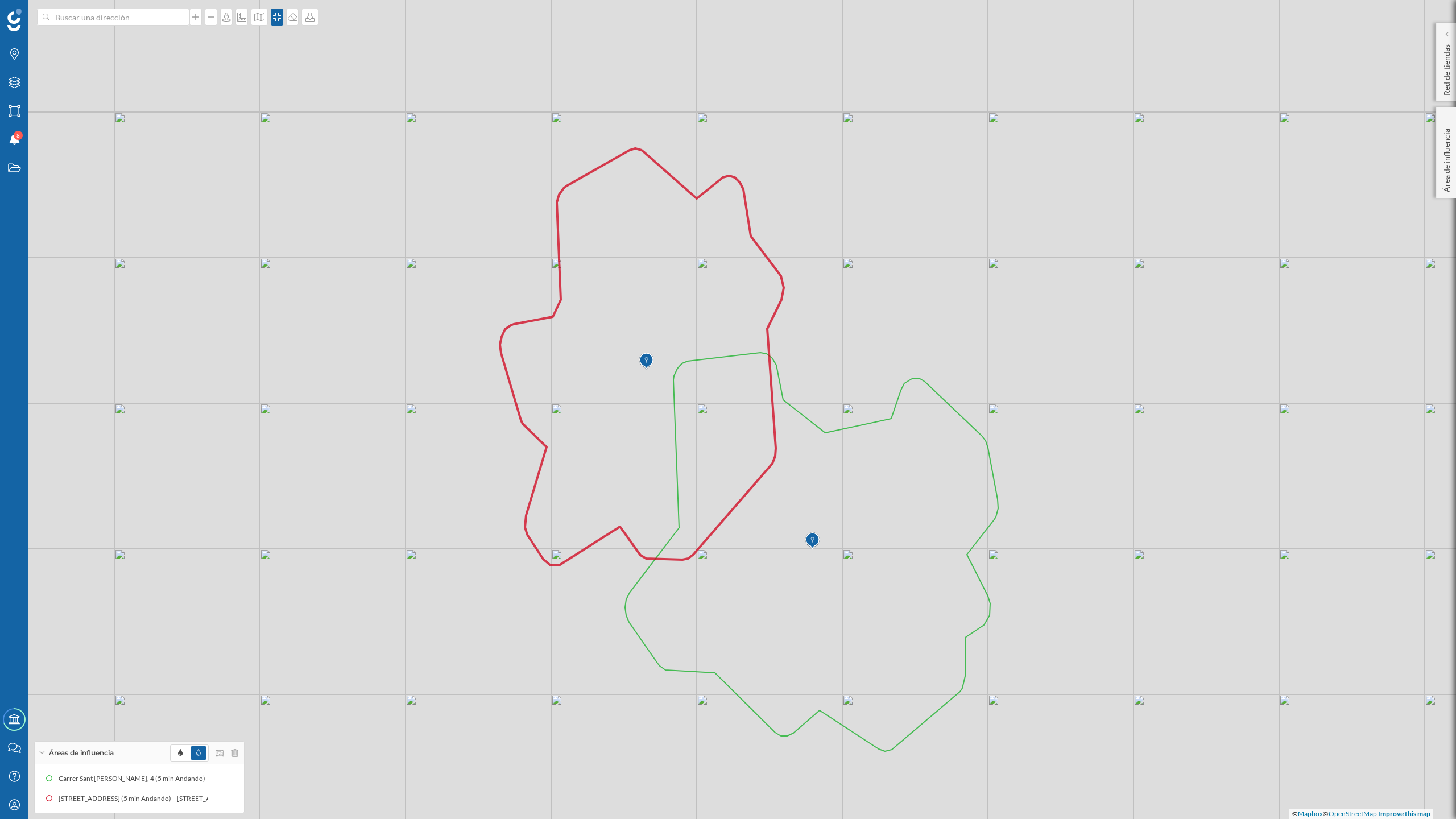
drag, startPoint x: 871, startPoint y: 525, endPoint x: 890, endPoint y: 529, distance: 19.4
click at [890, 529] on icon at bounding box center [811, 552] width 373 height 399
click at [178, 756] on span at bounding box center [180, 753] width 4 height 11
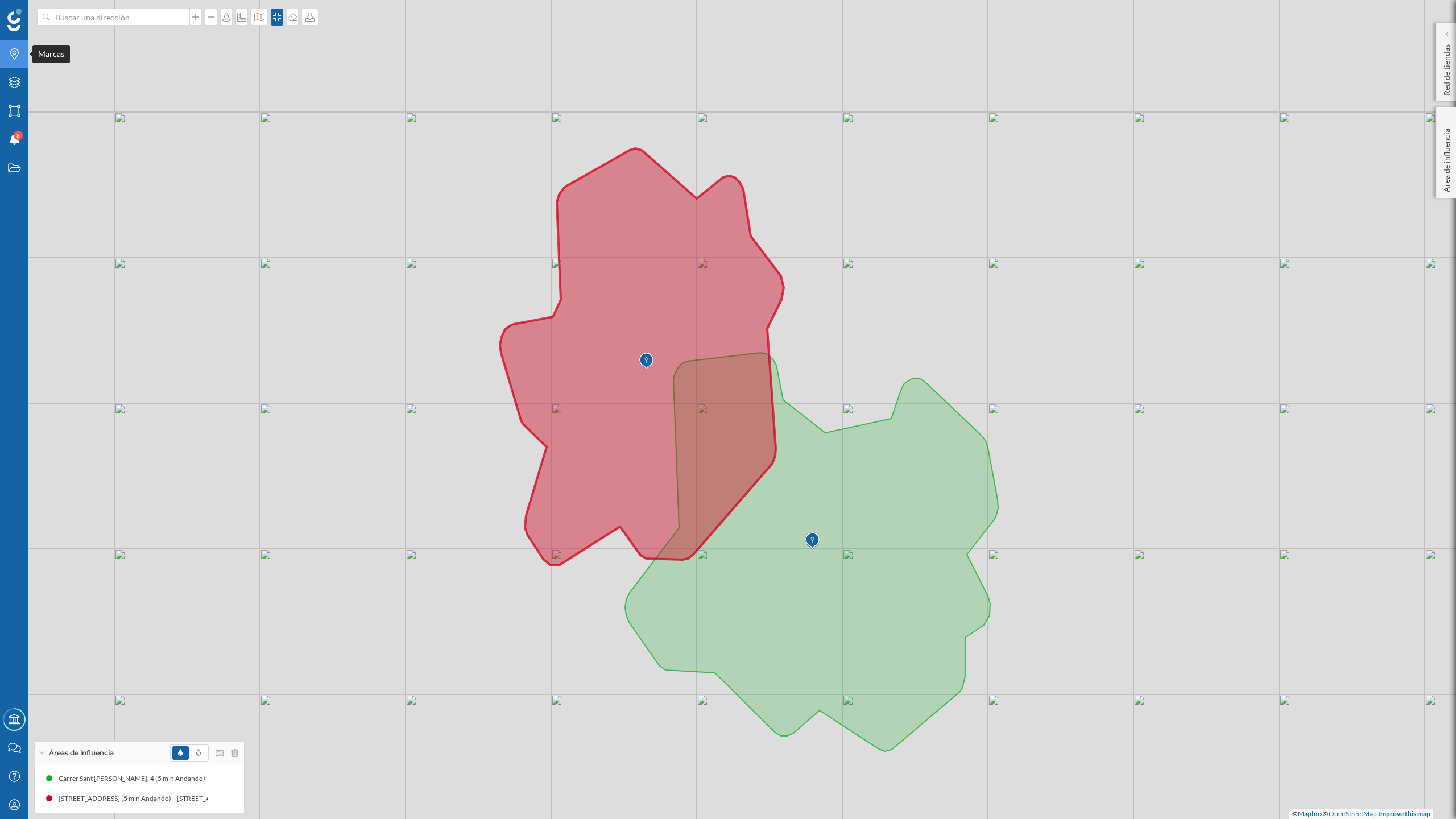
click at [6, 51] on div "Marcas" at bounding box center [14, 54] width 28 height 28
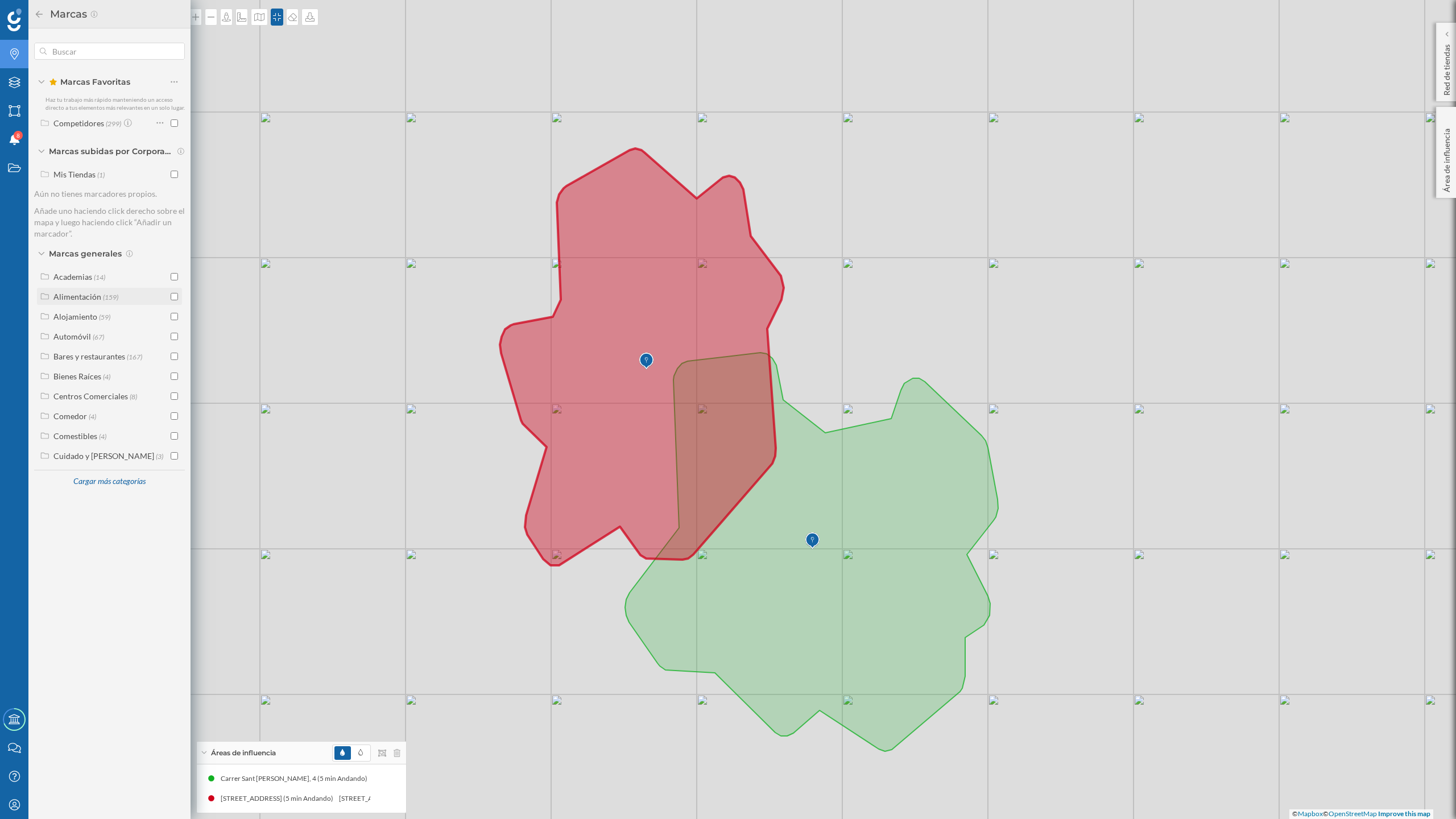
click at [172, 297] on input "checkbox" at bounding box center [174, 296] width 8 height 8
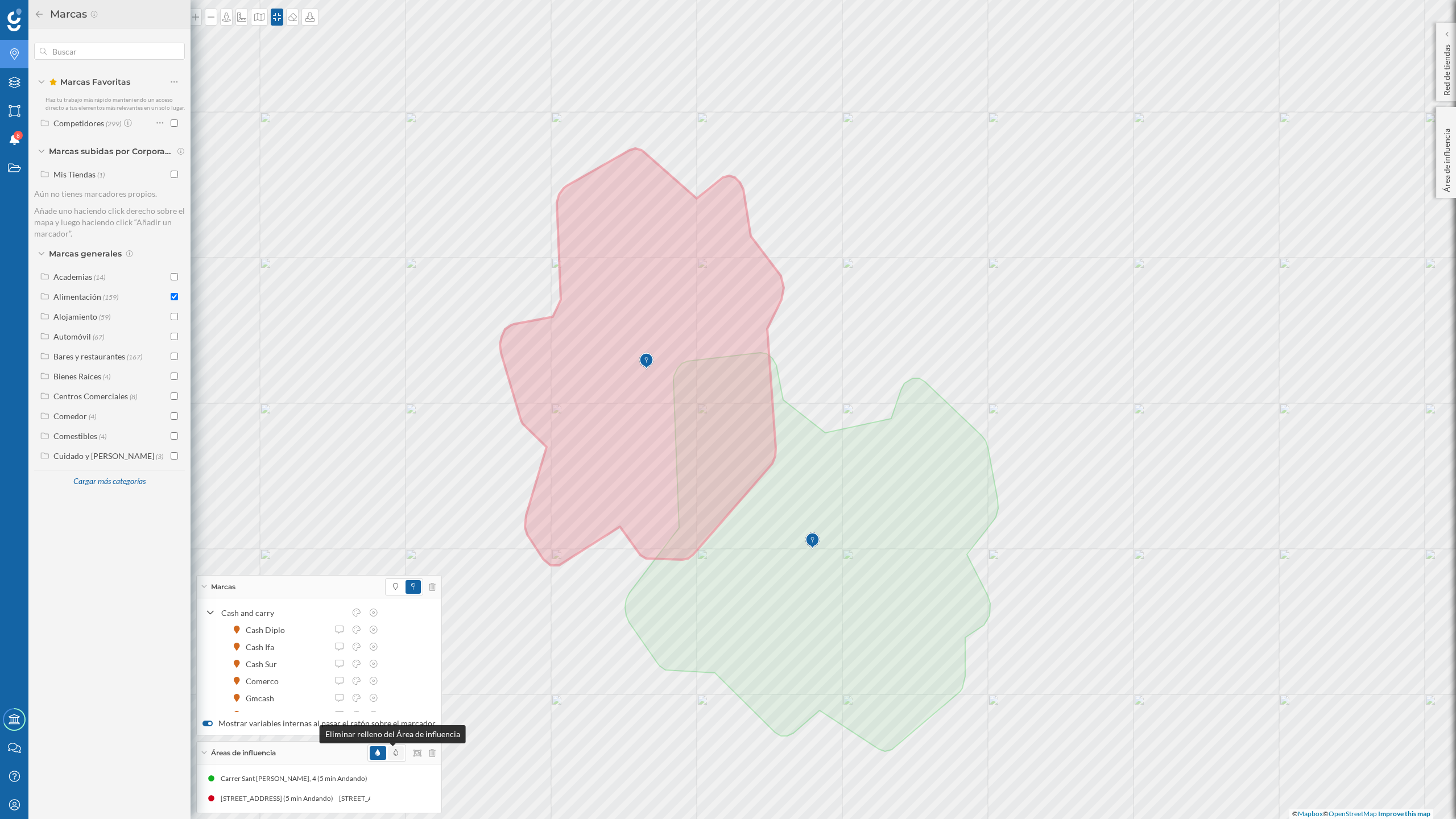
click at [393, 752] on icon at bounding box center [395, 752] width 4 height 7
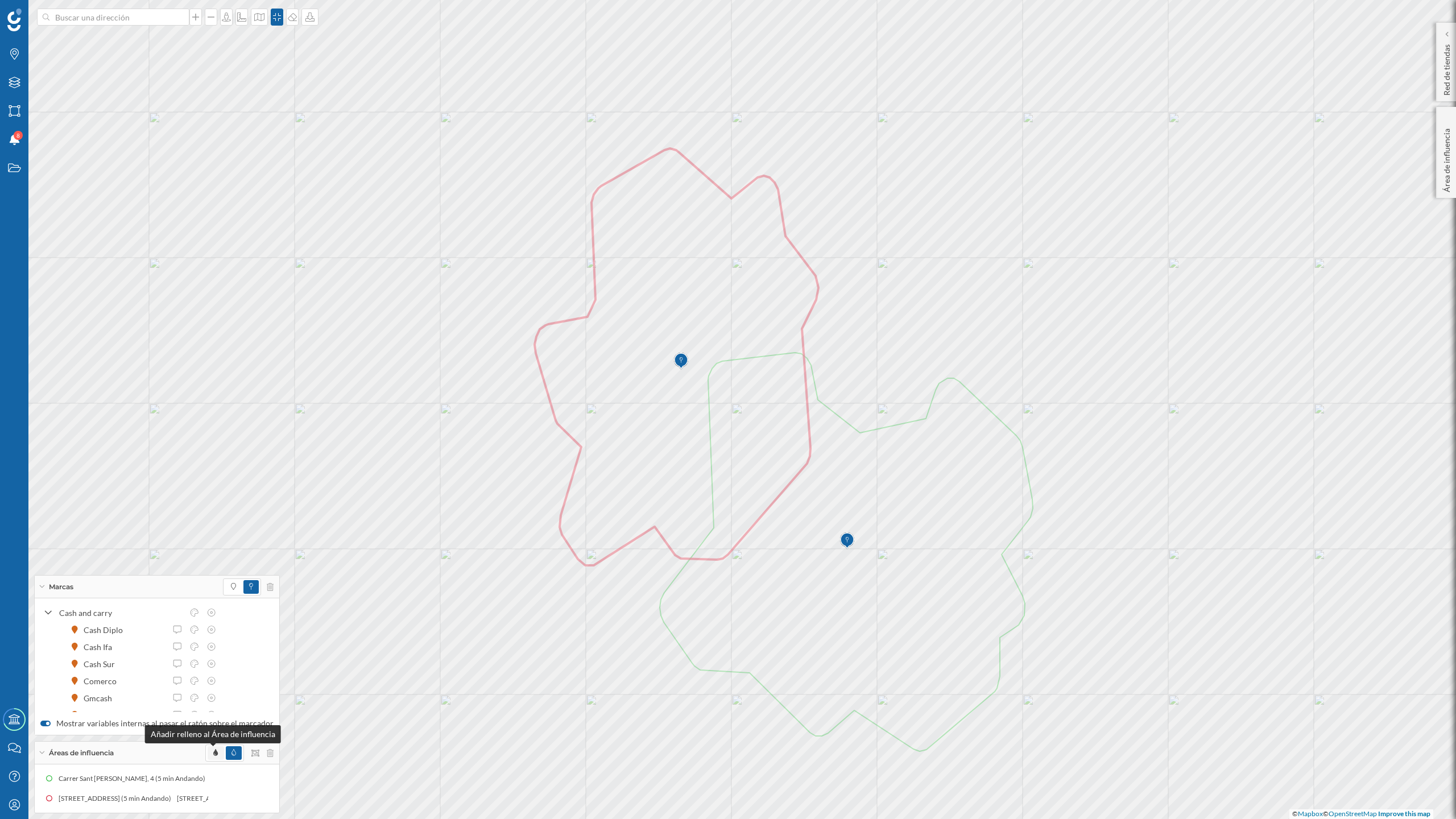
click at [214, 754] on icon at bounding box center [216, 752] width 4 height 7
